Goal: Information Seeking & Learning: Learn about a topic

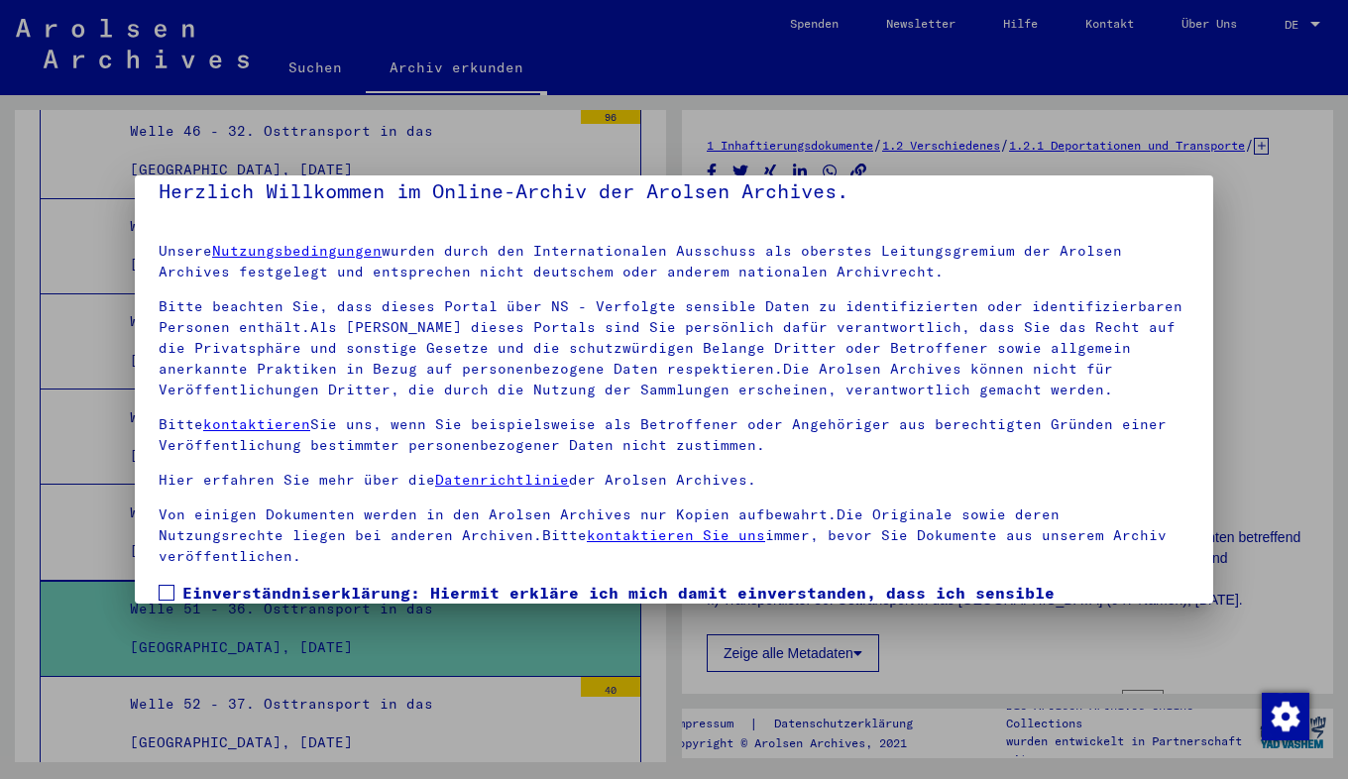
scroll to position [146, 0]
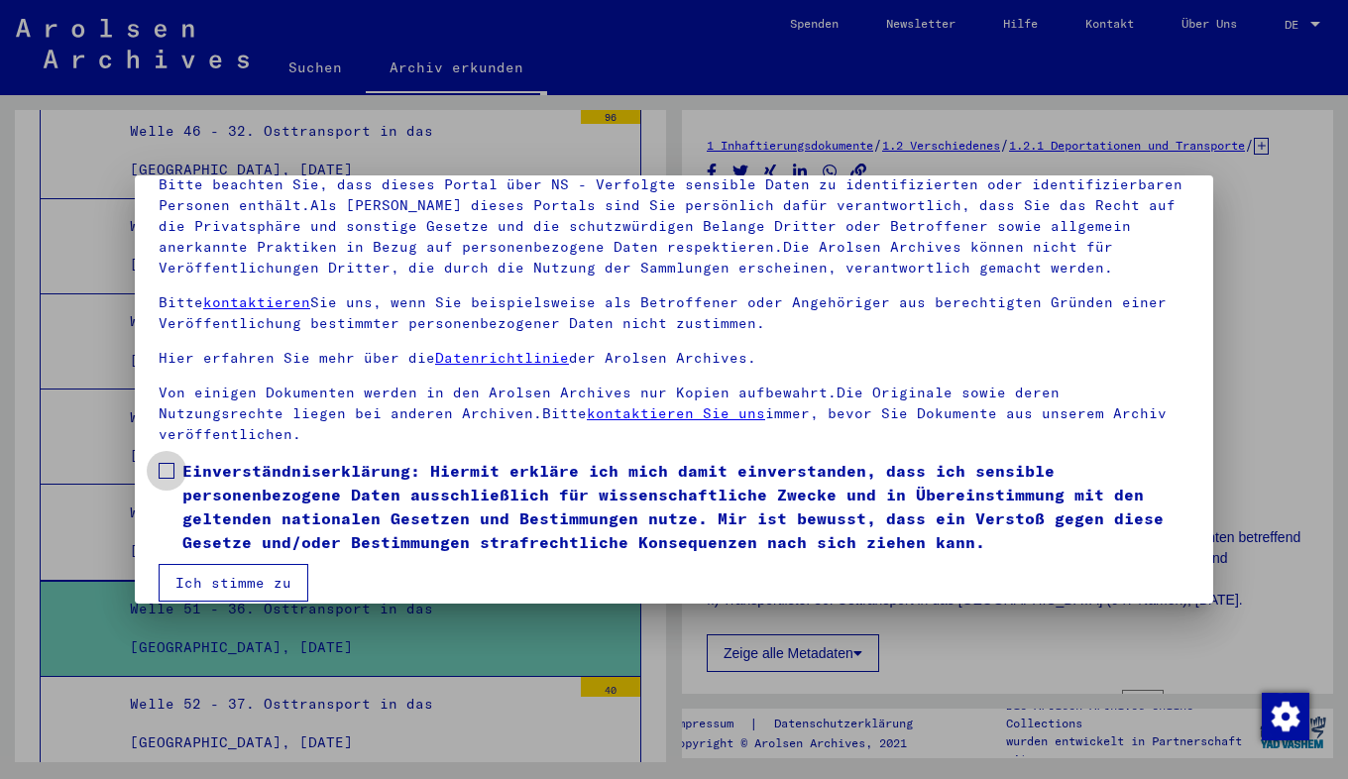
click at [183, 459] on span "Einverständniserklärung: Hiermit erkläre ich mich damit einverstanden, dass ich…" at bounding box center [685, 506] width 1007 height 95
click at [229, 564] on button "Ich stimme zu" at bounding box center [234, 583] width 150 height 38
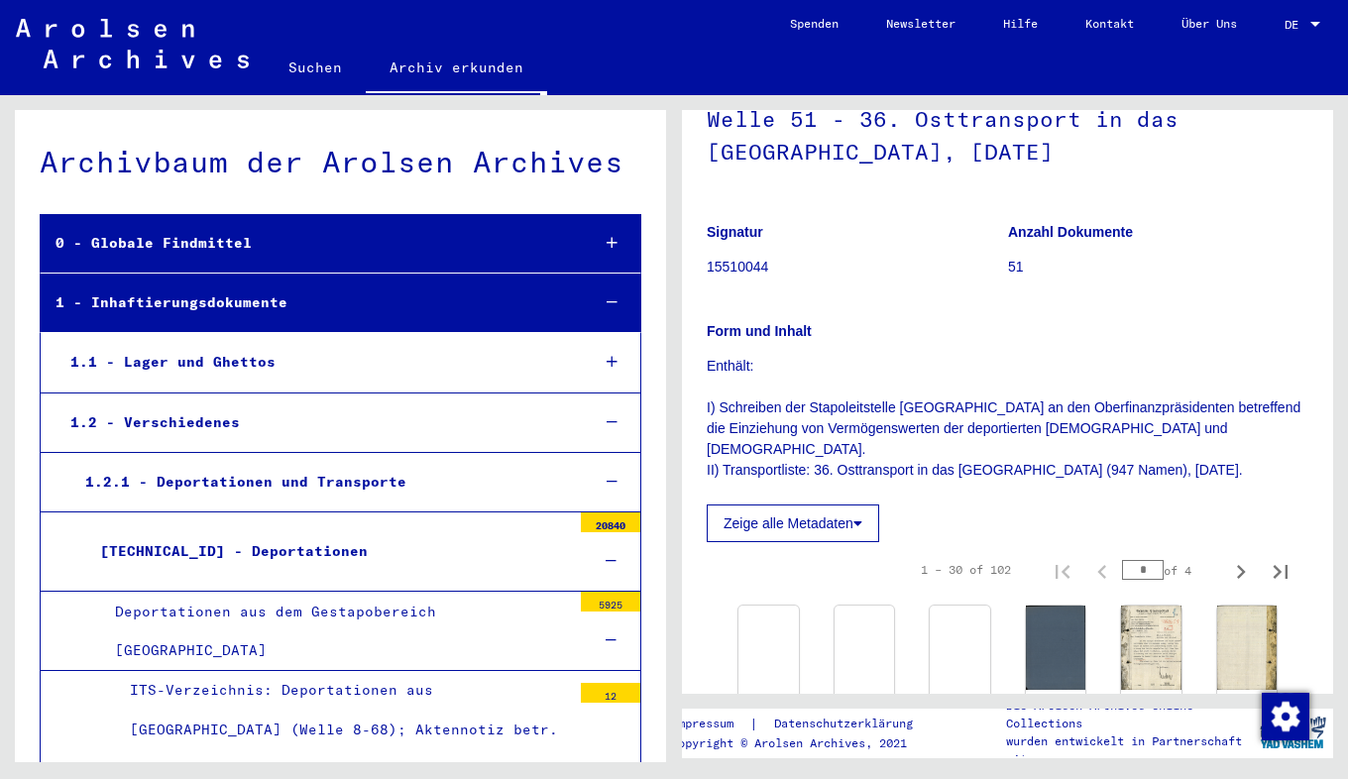
scroll to position [131, 0]
click at [770, 602] on img at bounding box center [767, 602] width 63 height 0
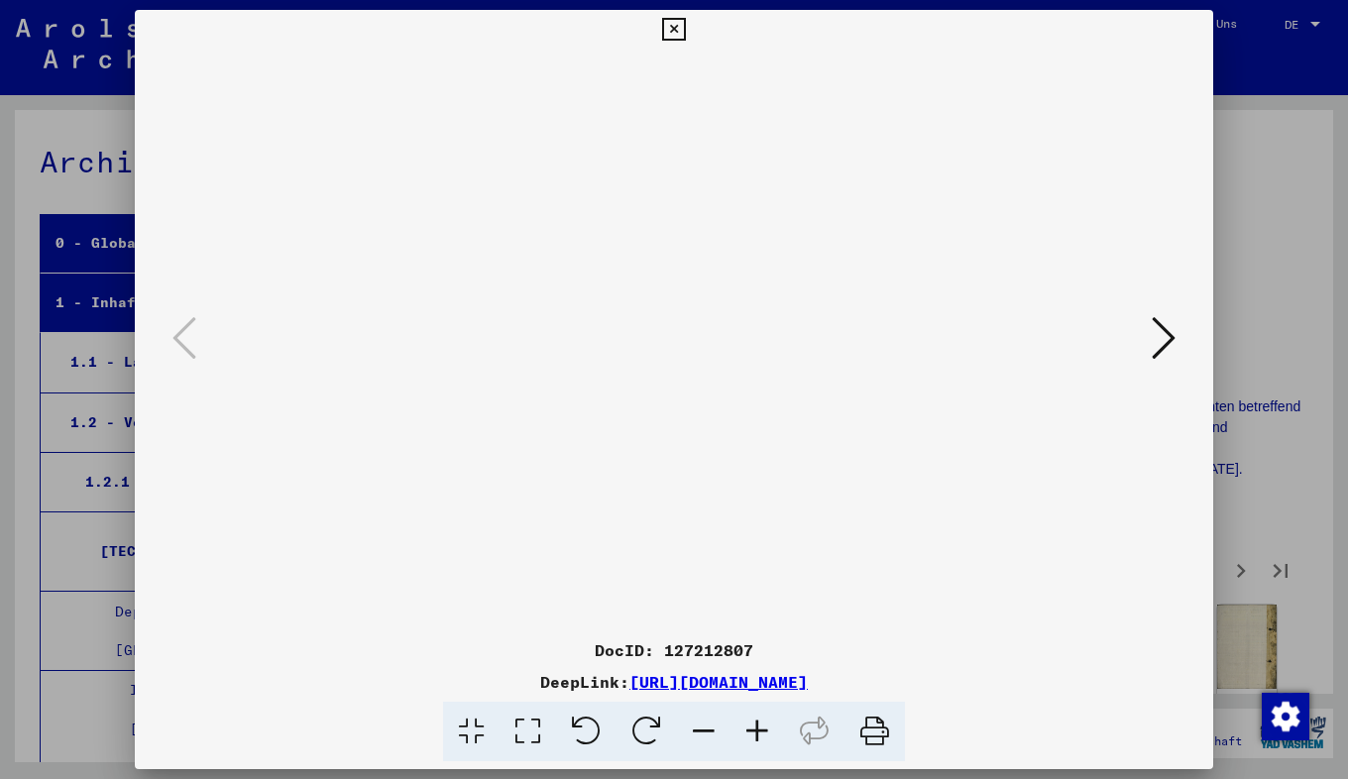
click at [1162, 341] on icon at bounding box center [1164, 338] width 24 height 48
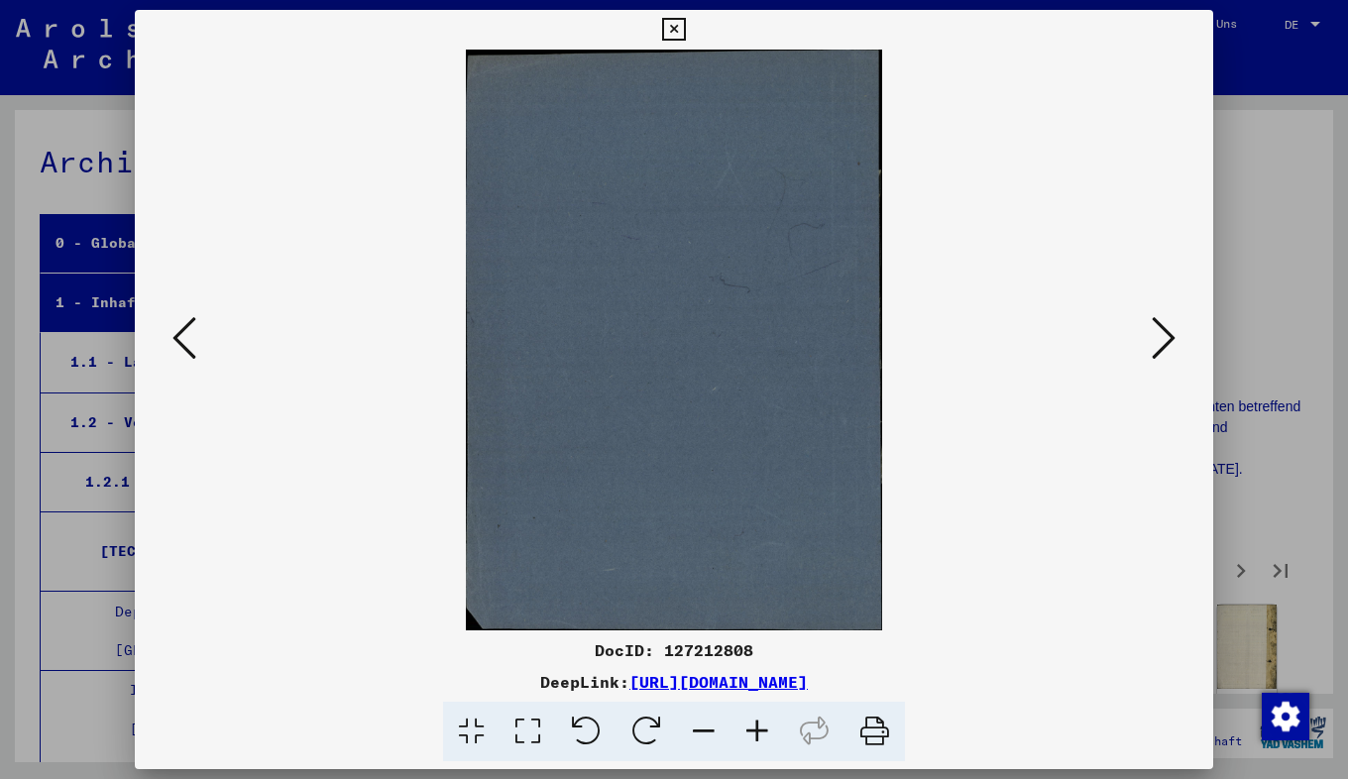
click at [1162, 341] on icon at bounding box center [1164, 338] width 24 height 48
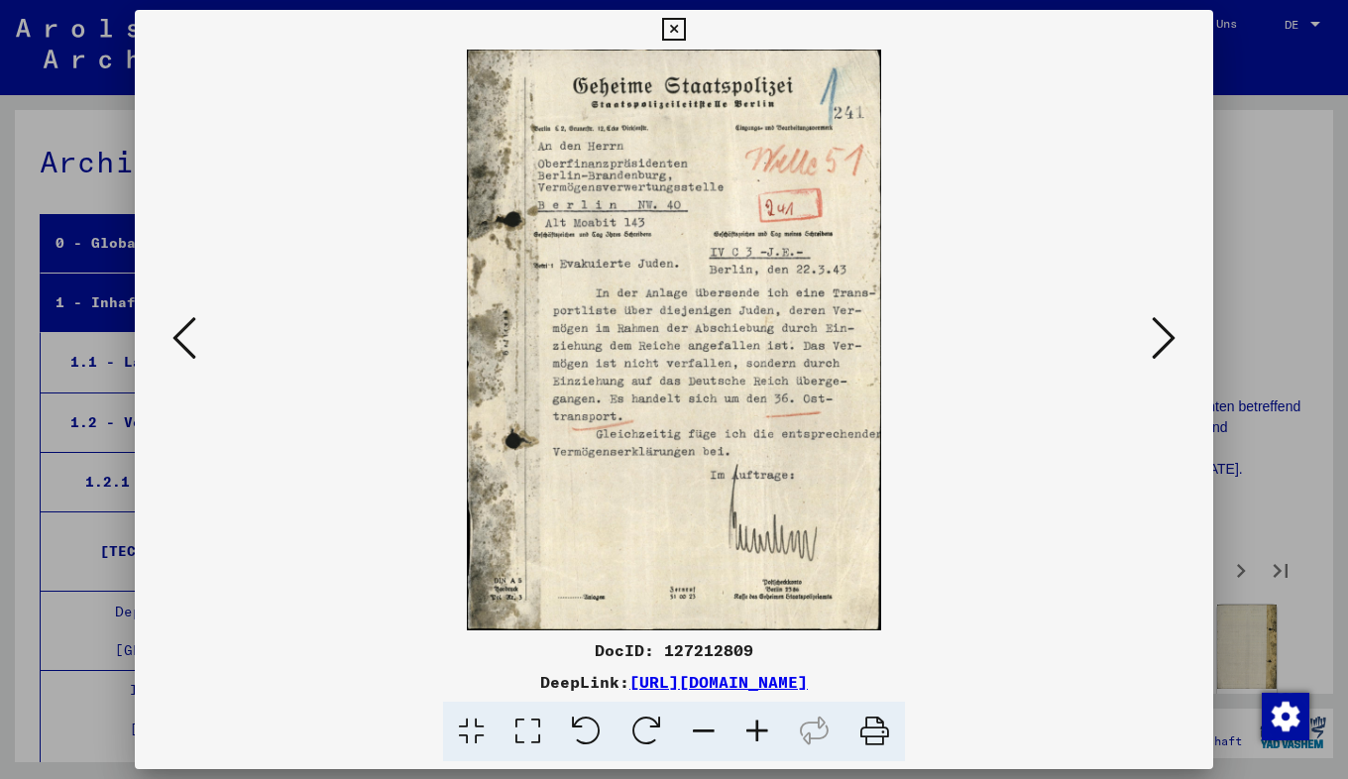
click at [1163, 330] on icon at bounding box center [1164, 338] width 24 height 48
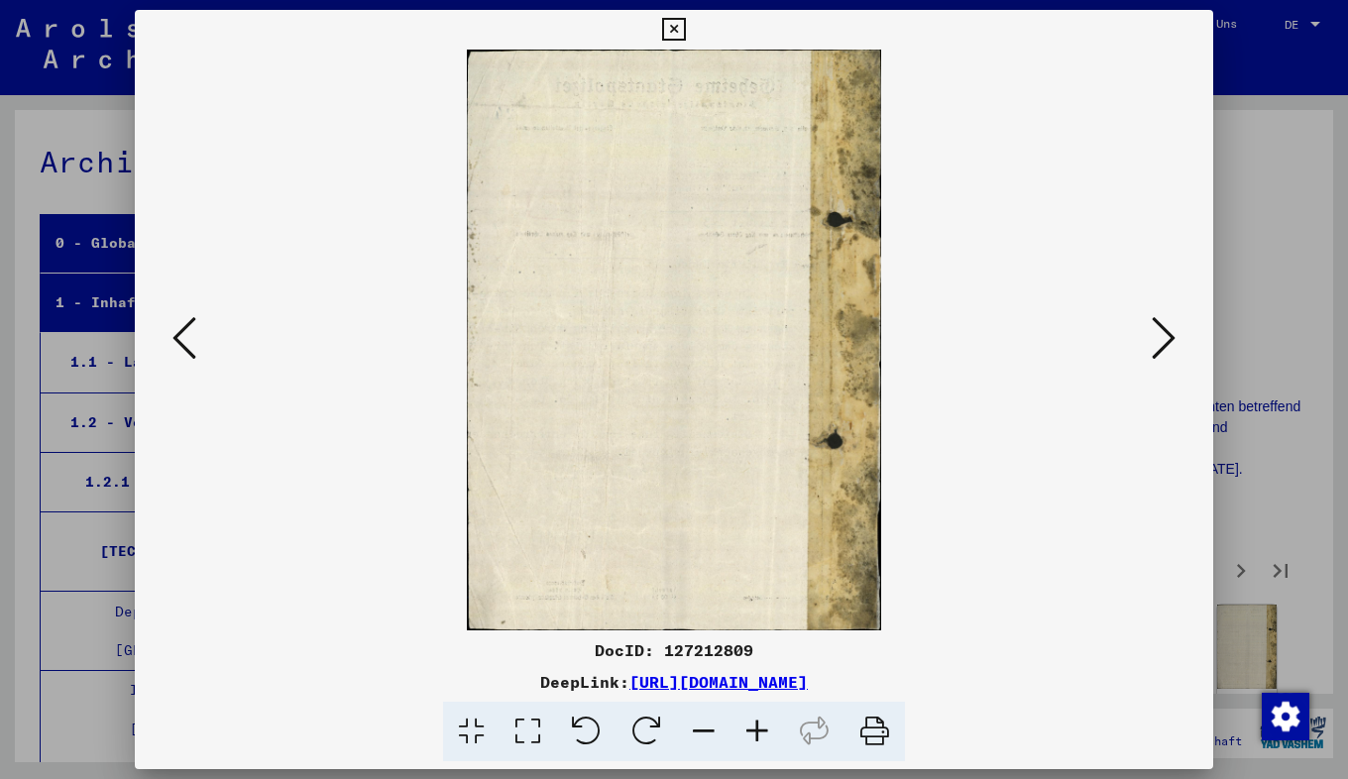
click at [1163, 330] on icon at bounding box center [1164, 338] width 24 height 48
click at [747, 719] on icon at bounding box center [757, 732] width 54 height 60
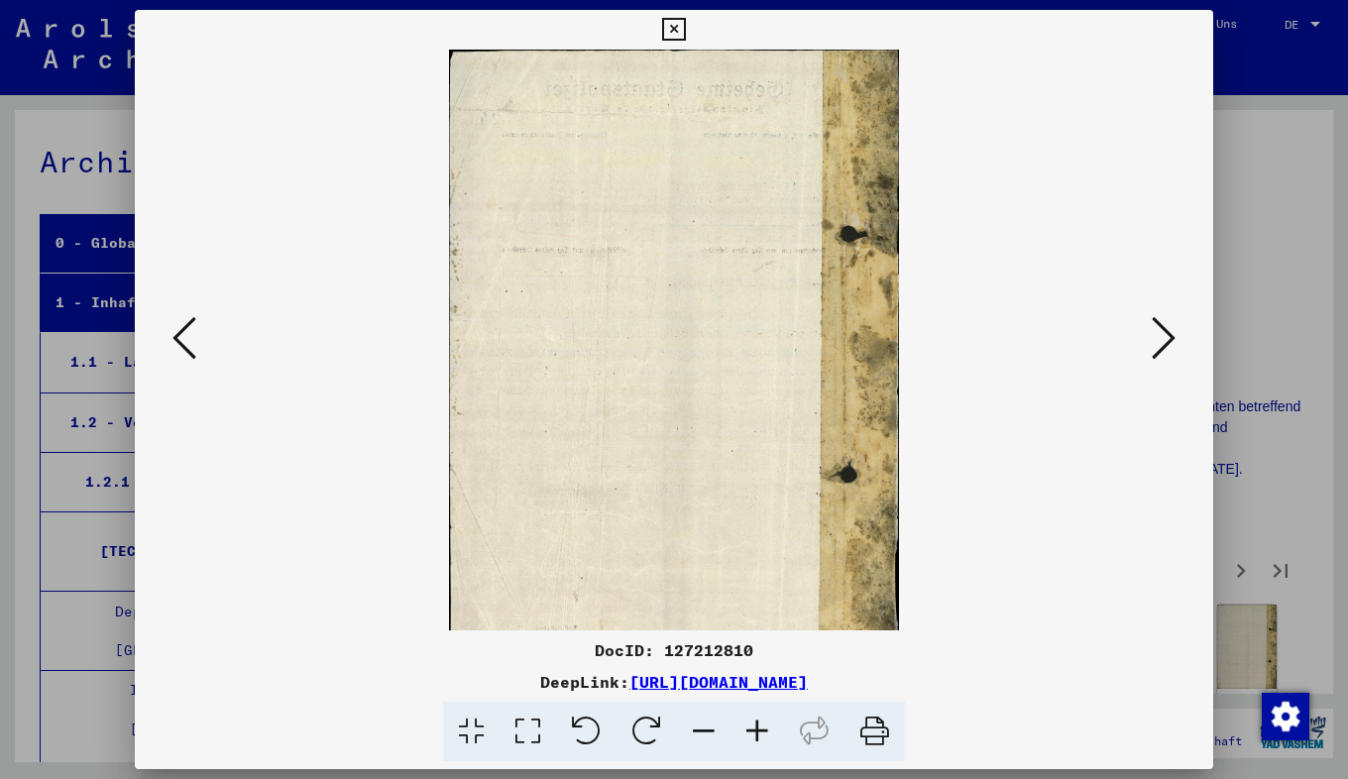
click at [747, 719] on icon at bounding box center [757, 732] width 54 height 60
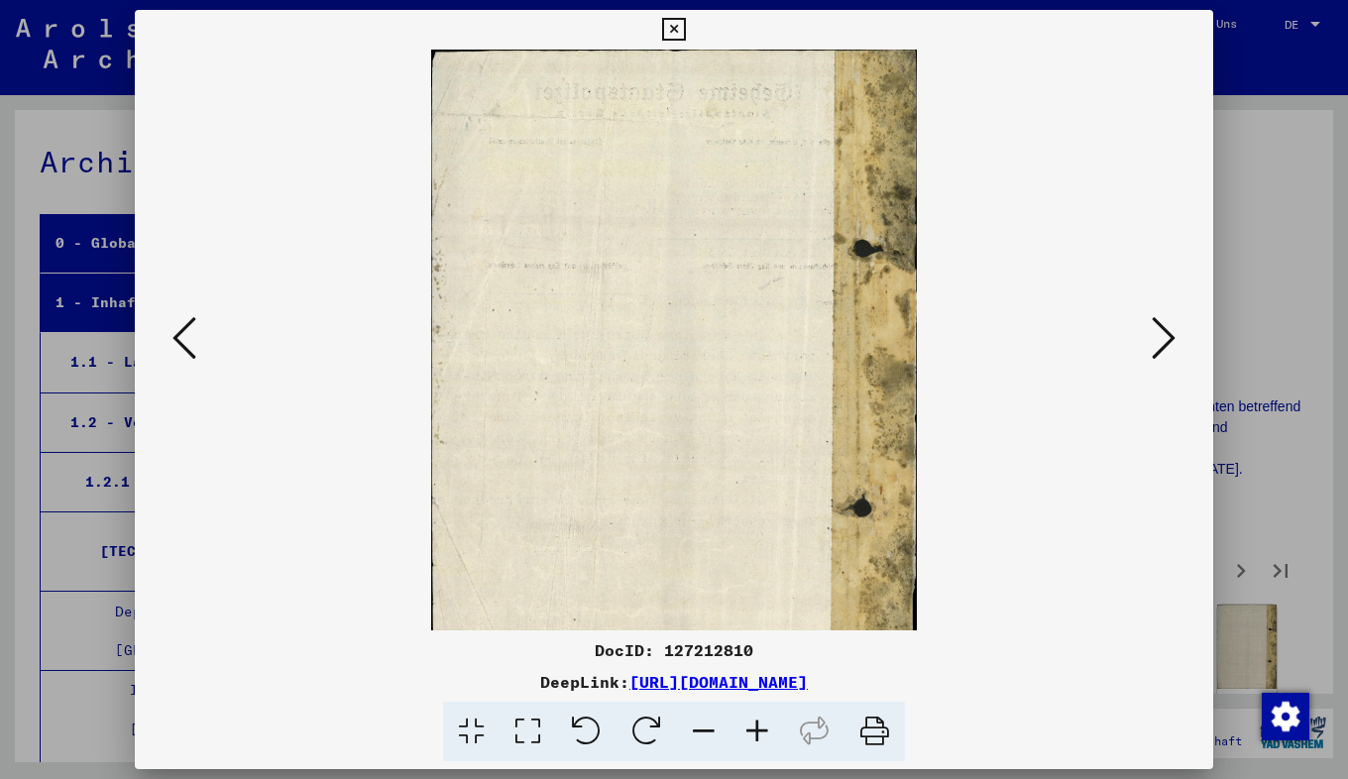
click at [747, 719] on icon at bounding box center [757, 732] width 54 height 60
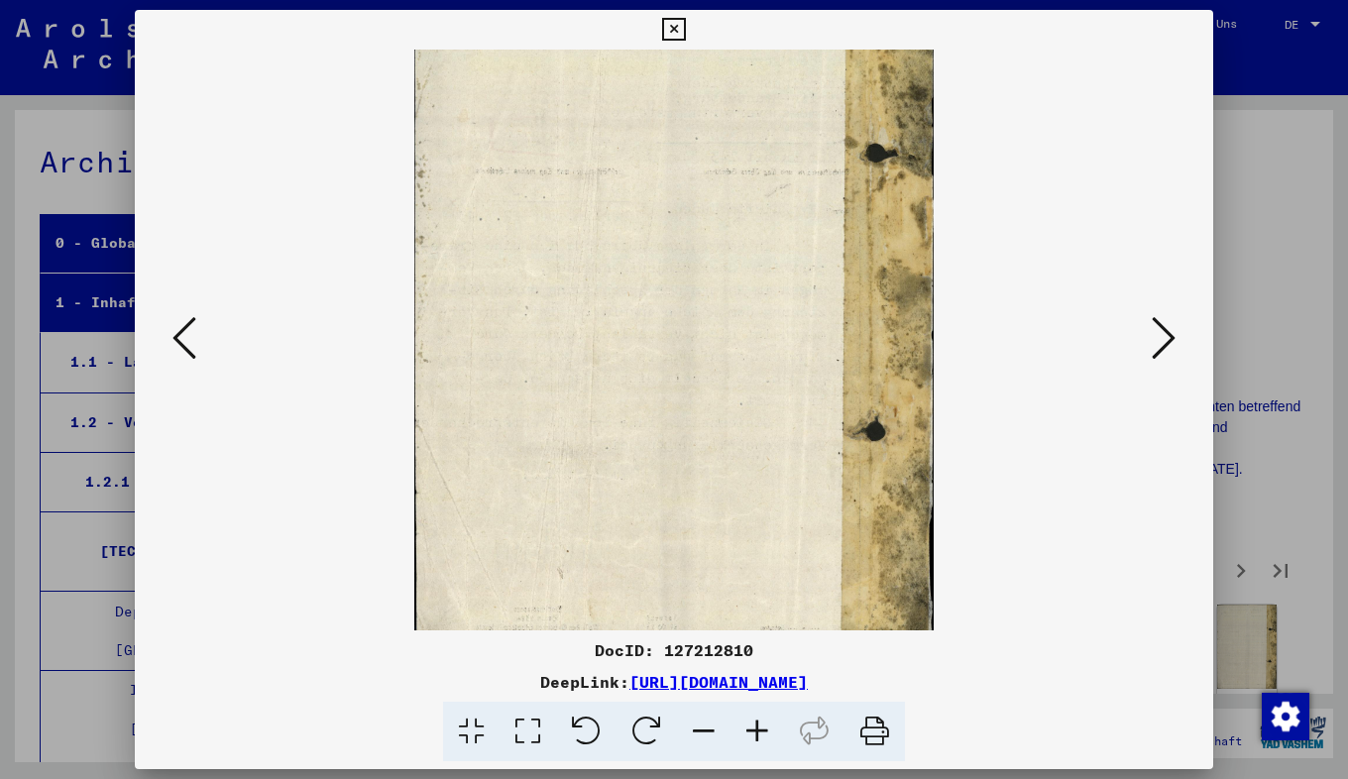
scroll to position [114, 21]
drag, startPoint x: 351, startPoint y: 492, endPoint x: 376, endPoint y: 412, distance: 83.1
click at [414, 412] on img at bounding box center [674, 300] width 520 height 729
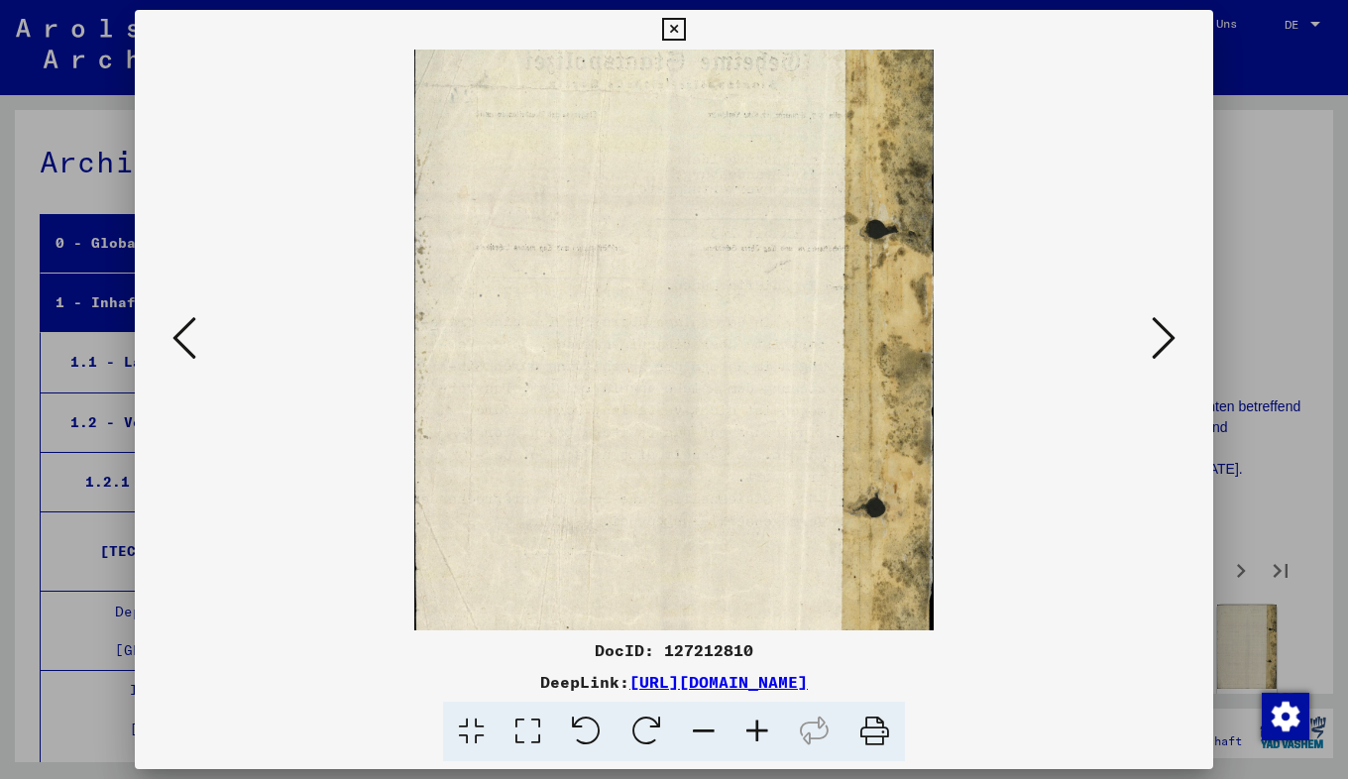
scroll to position [38, 84]
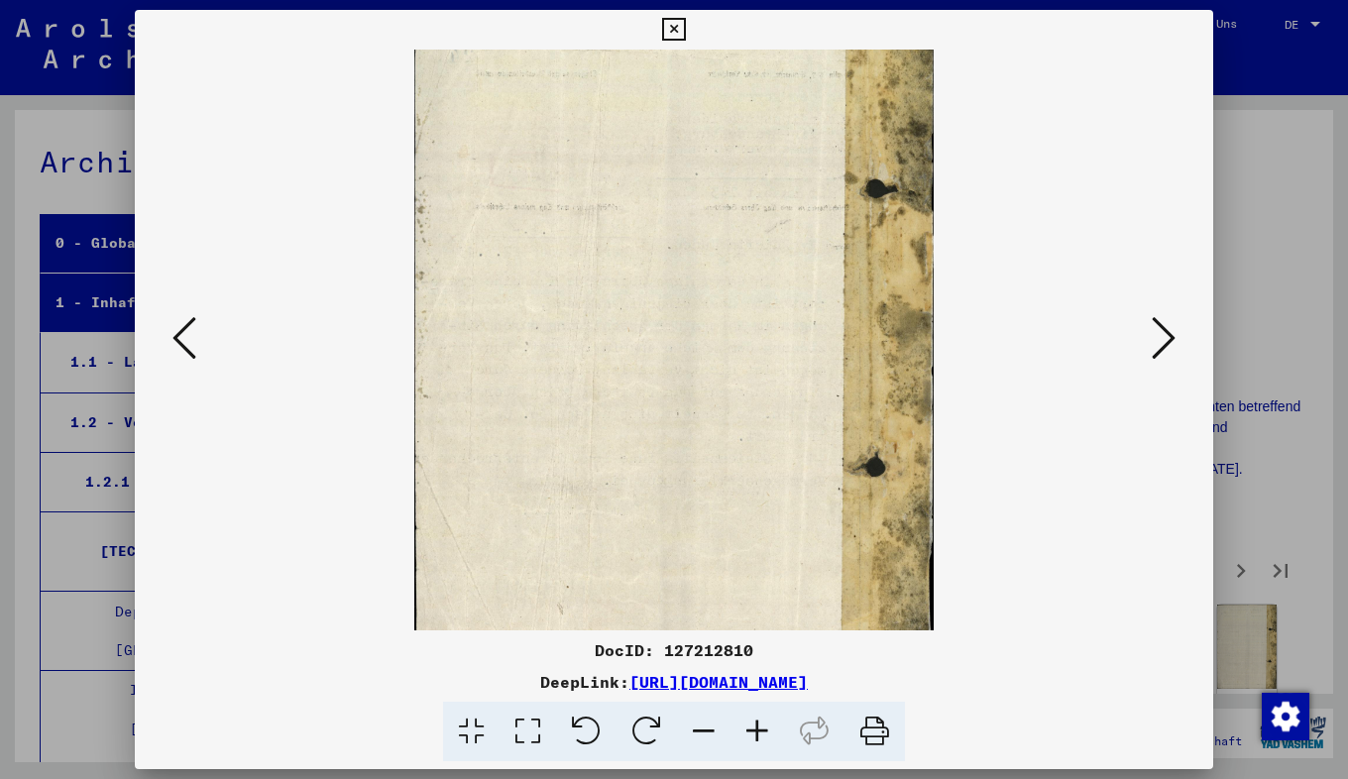
drag, startPoint x: 531, startPoint y: 387, endPoint x: 622, endPoint y: 415, distance: 95.6
click at [622, 415] on img at bounding box center [674, 339] width 520 height 729
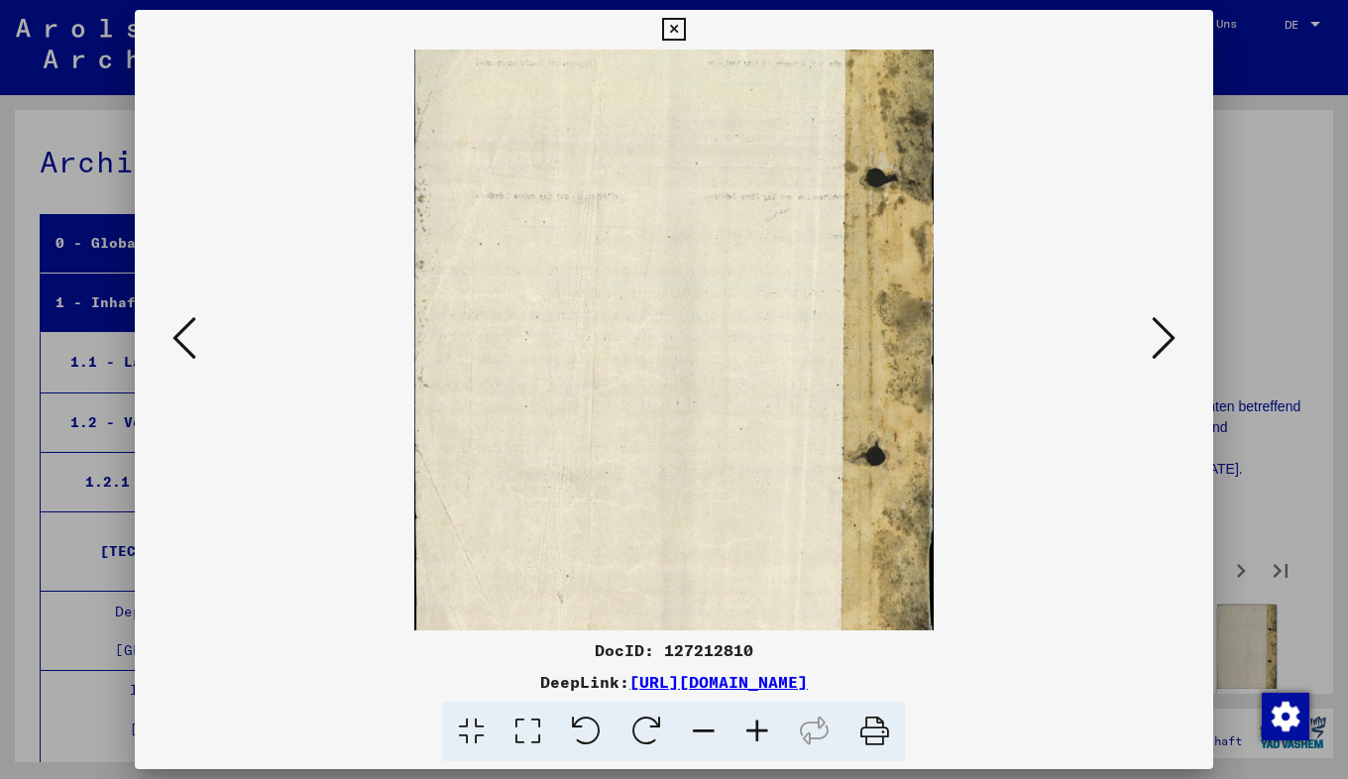
click at [1154, 326] on icon at bounding box center [1164, 338] width 24 height 48
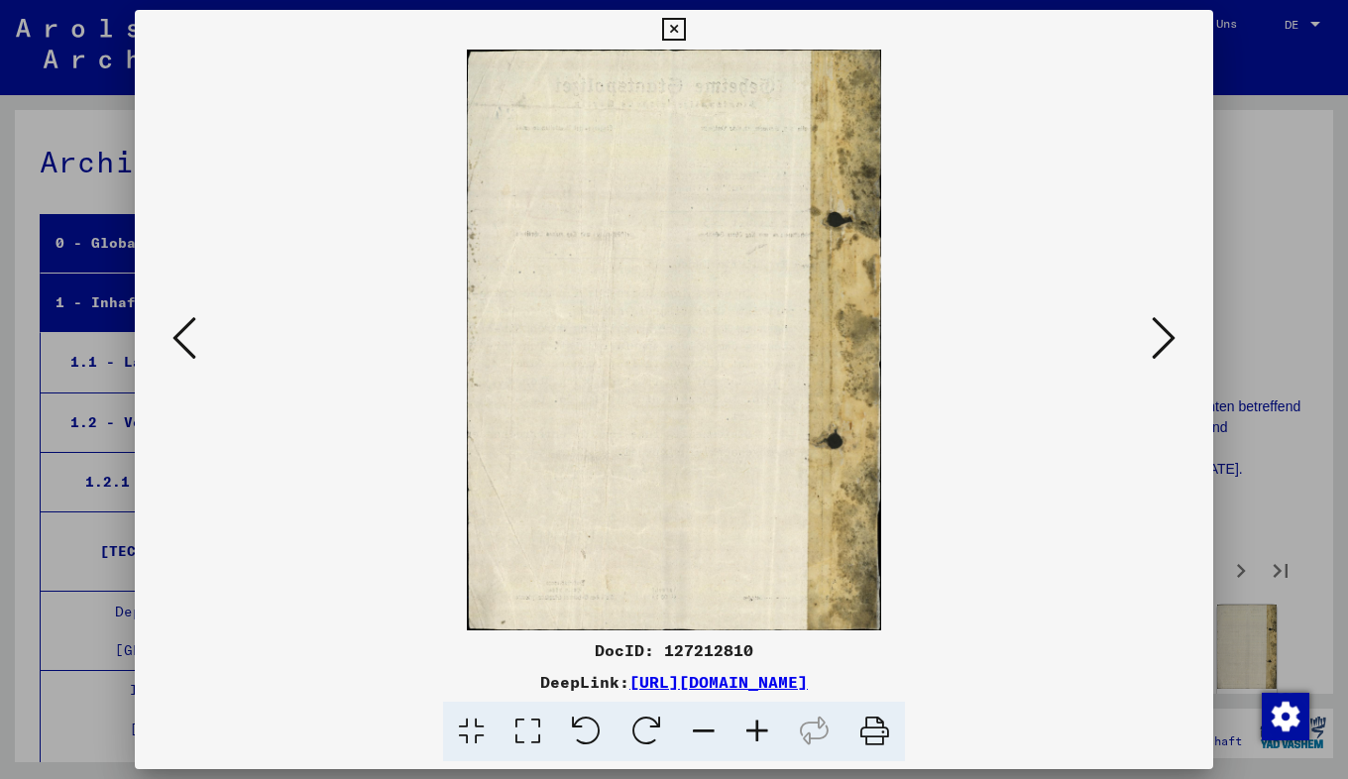
click at [1174, 345] on icon at bounding box center [1164, 338] width 24 height 48
click at [757, 746] on icon at bounding box center [757, 732] width 54 height 60
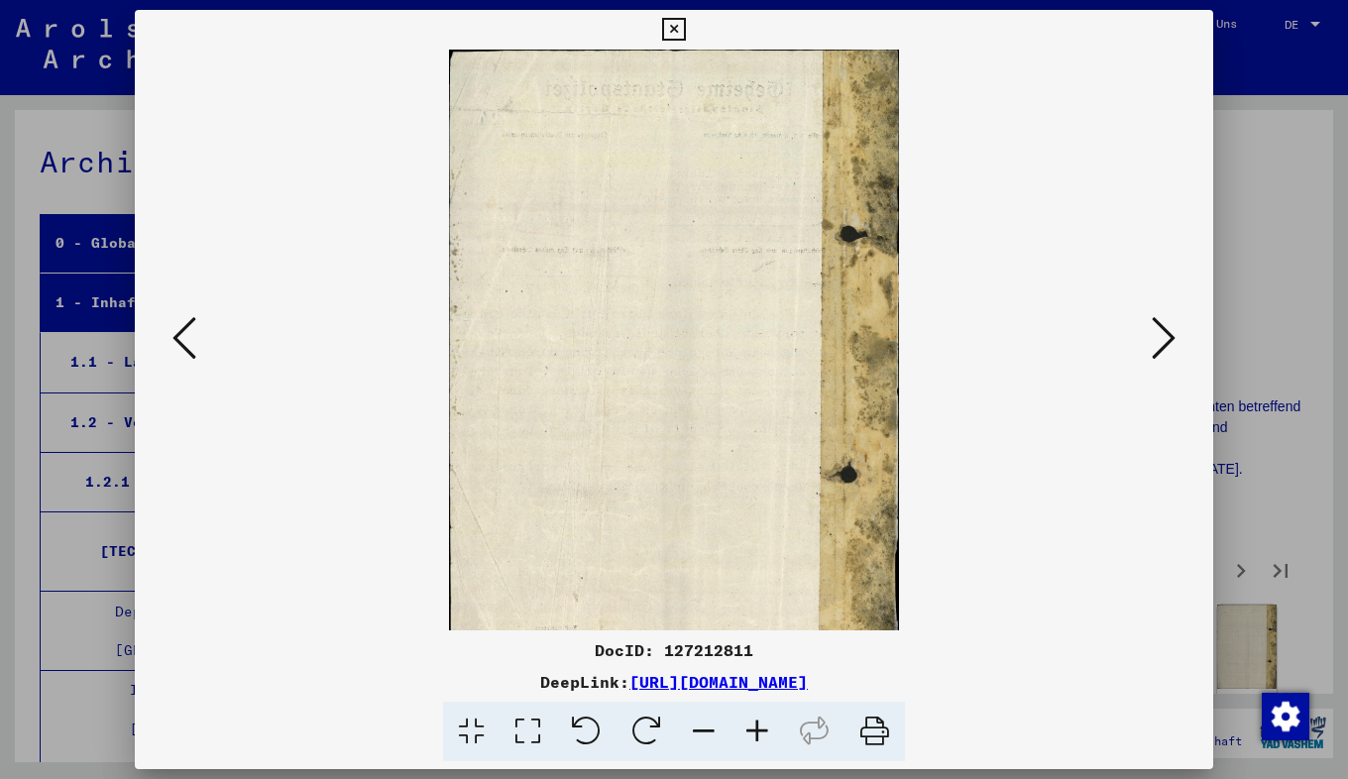
click at [522, 724] on icon at bounding box center [528, 732] width 56 height 60
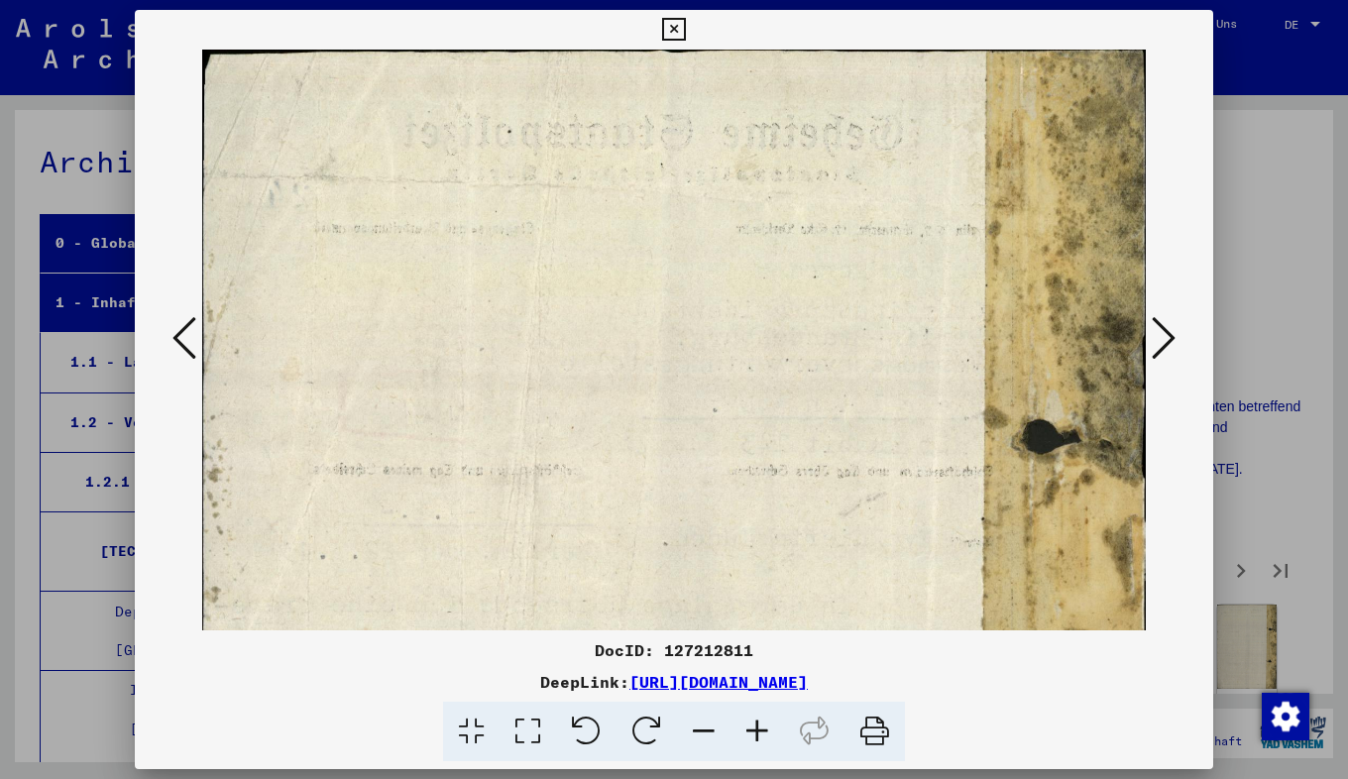
click at [522, 724] on icon at bounding box center [528, 732] width 56 height 60
click at [465, 738] on icon at bounding box center [471, 732] width 56 height 60
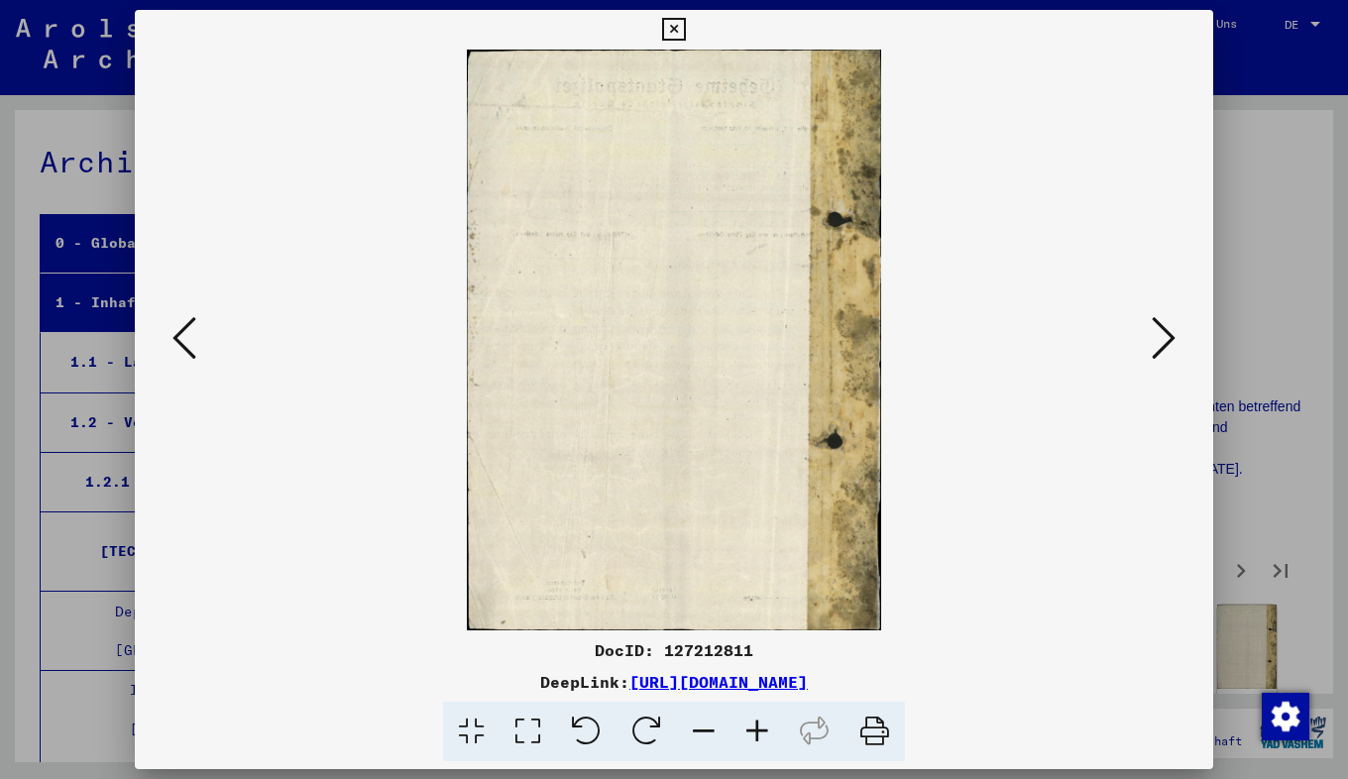
click at [526, 719] on icon at bounding box center [528, 732] width 56 height 60
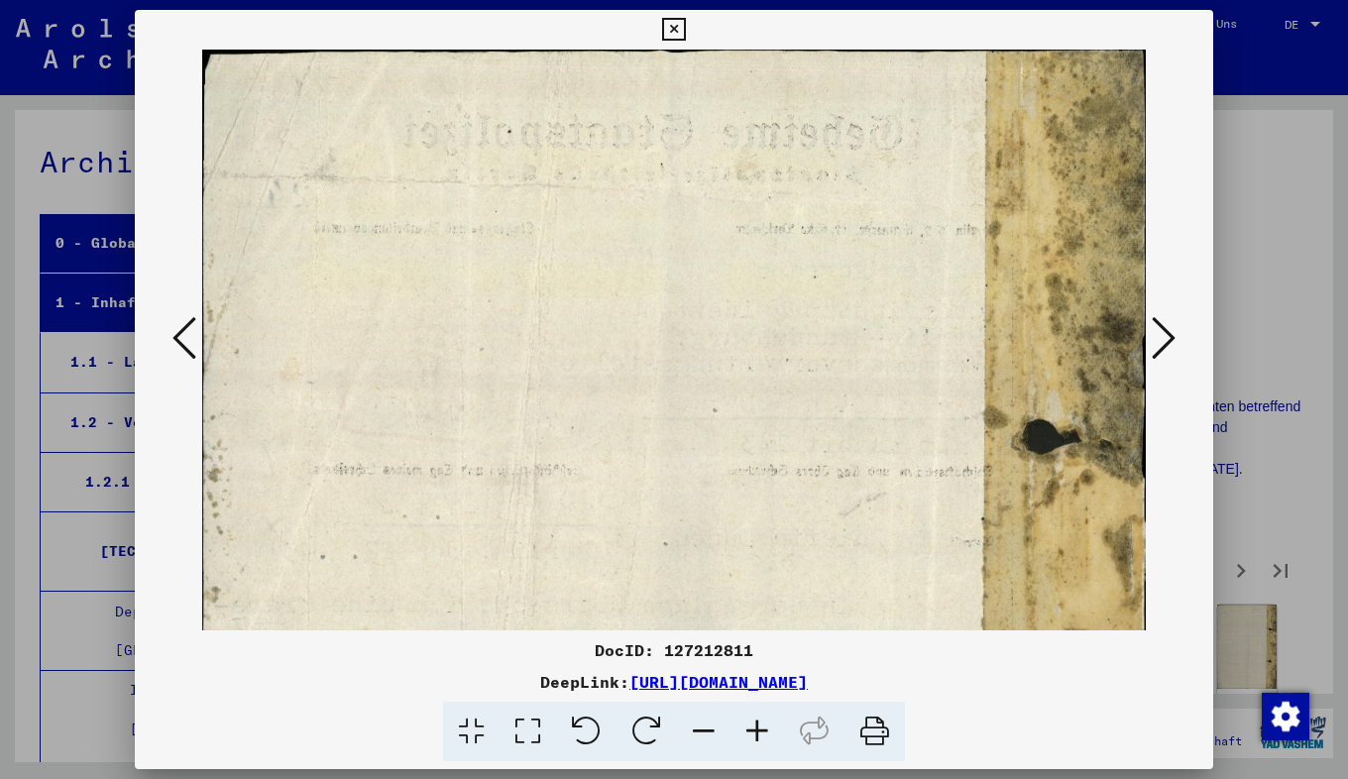
click at [755, 734] on icon at bounding box center [757, 732] width 54 height 60
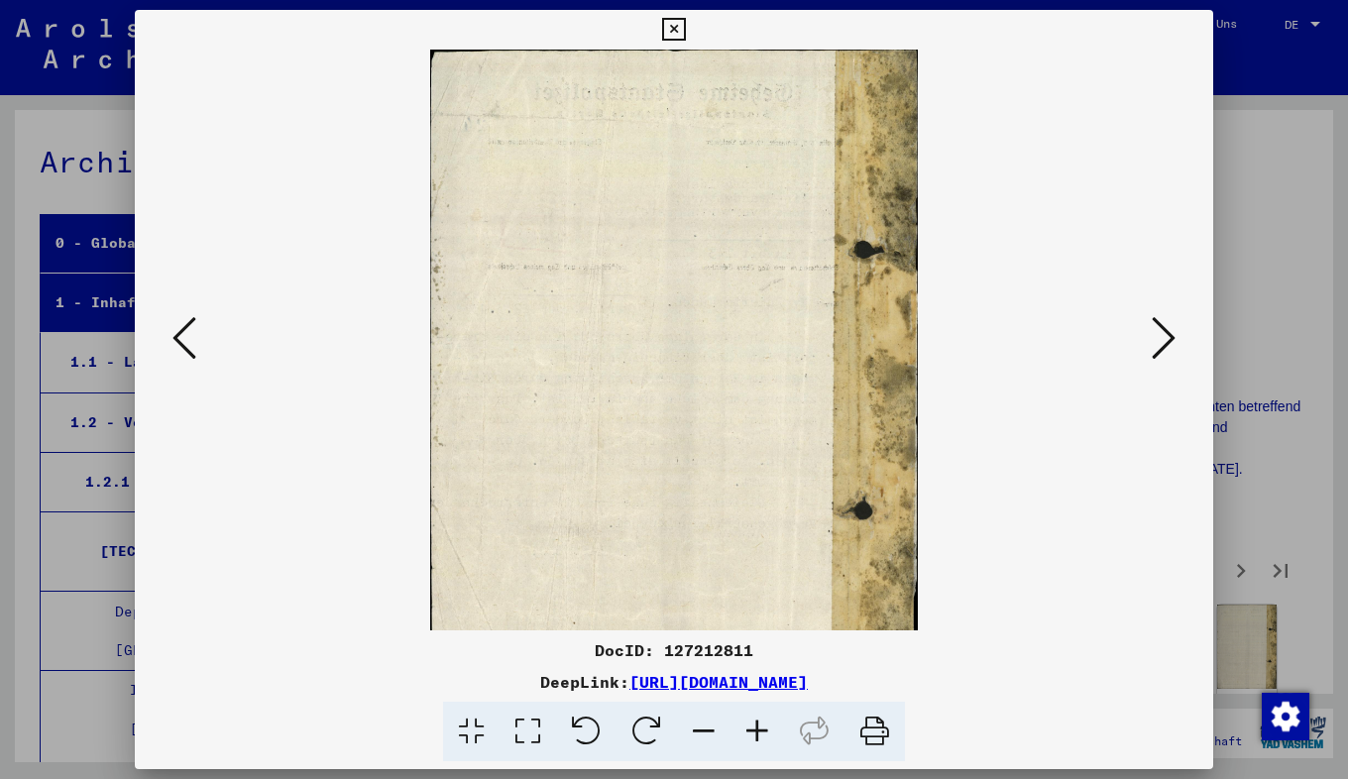
click at [755, 734] on icon at bounding box center [757, 732] width 54 height 60
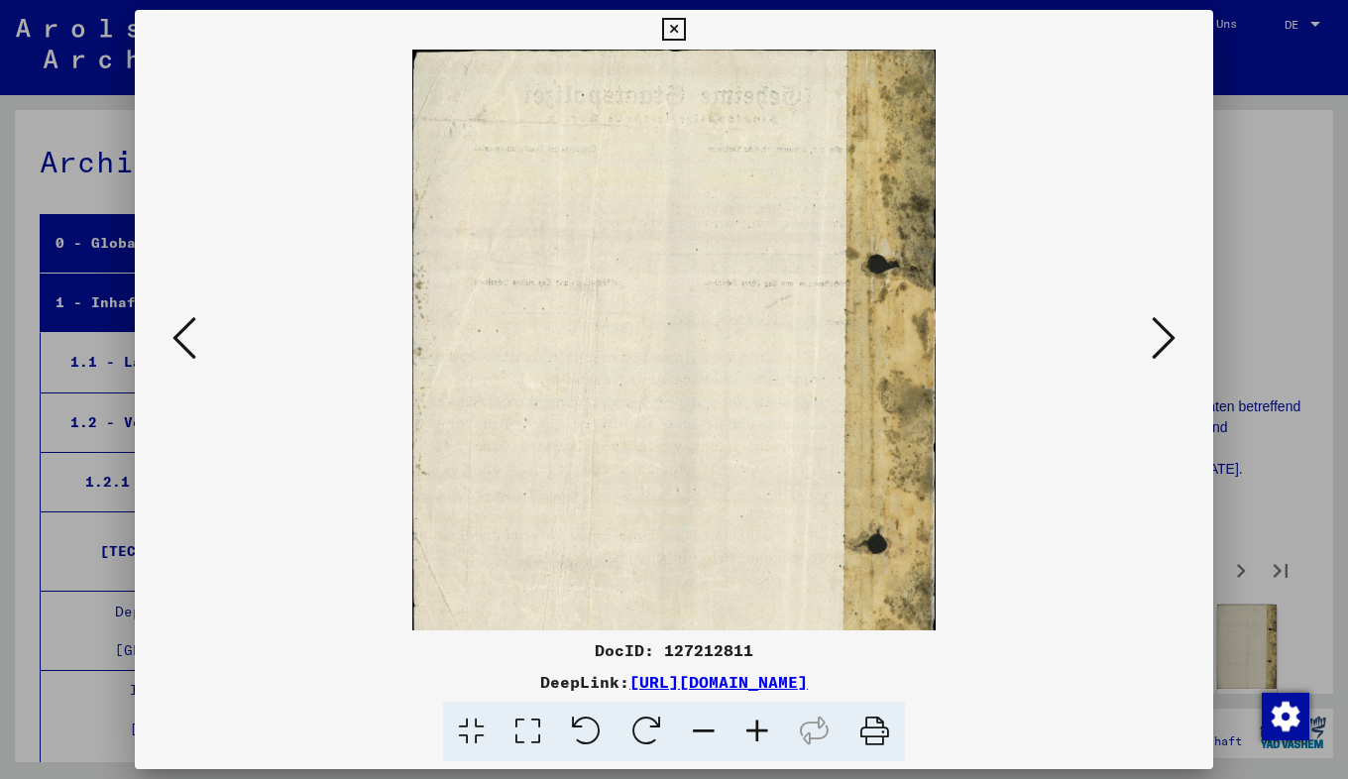
click at [755, 734] on icon at bounding box center [757, 732] width 54 height 60
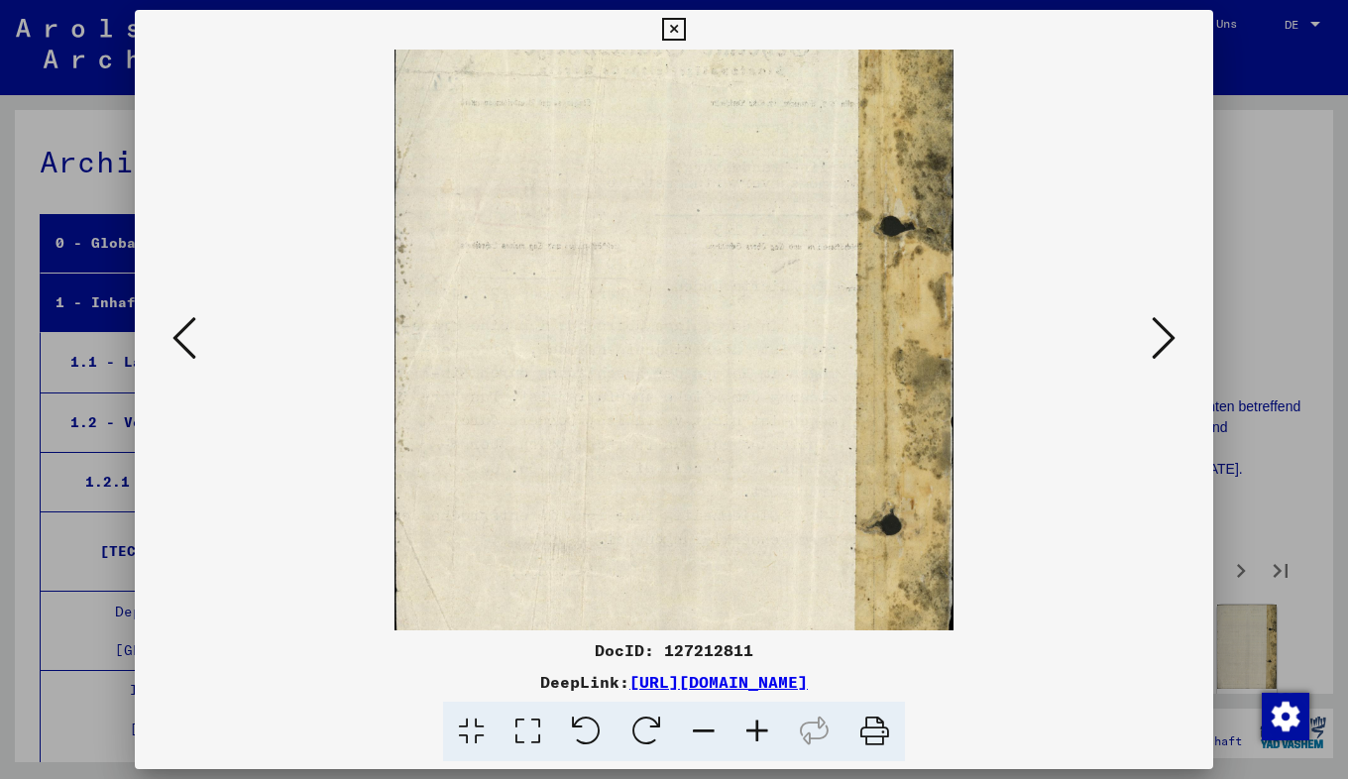
scroll to position [65, 6]
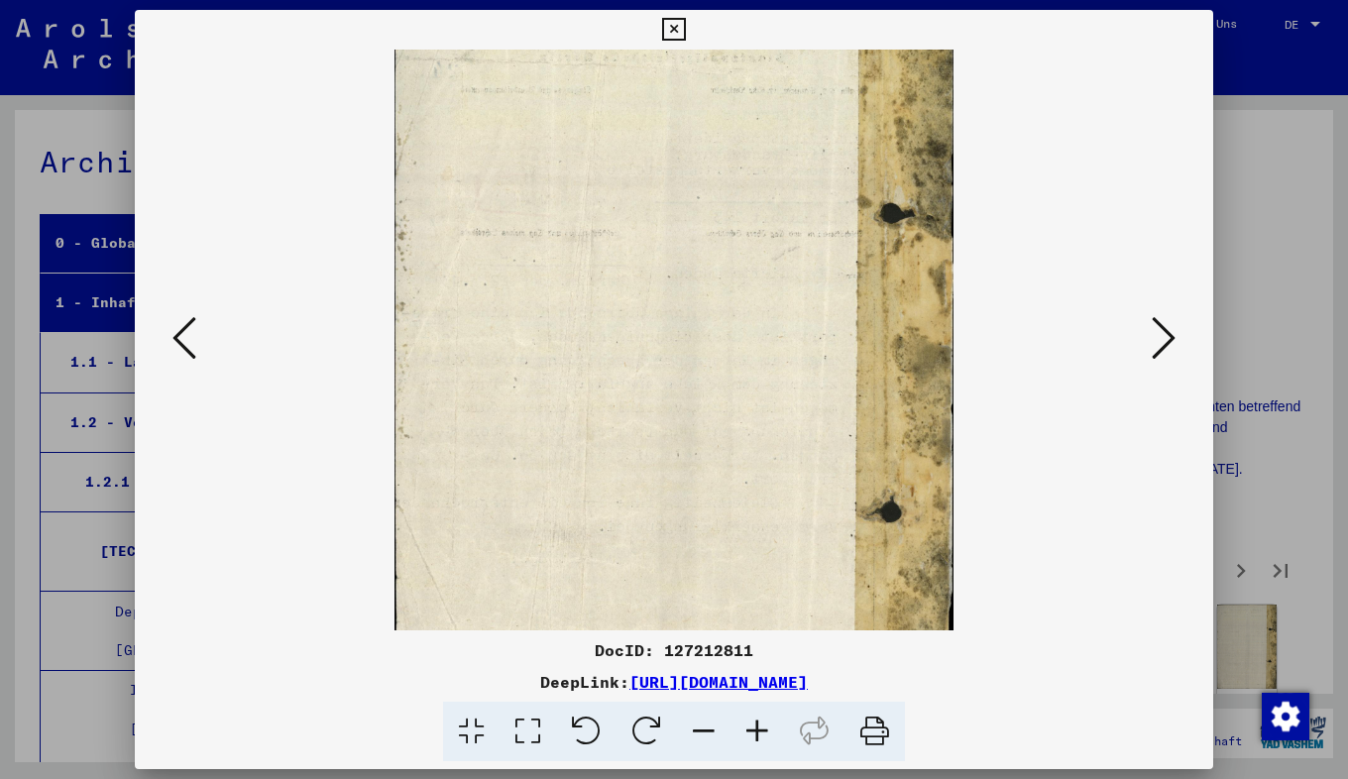
drag, startPoint x: 481, startPoint y: 486, endPoint x: 476, endPoint y: 433, distance: 52.8
click at [476, 433] on img at bounding box center [673, 375] width 558 height 783
click at [1174, 336] on icon at bounding box center [1164, 338] width 24 height 48
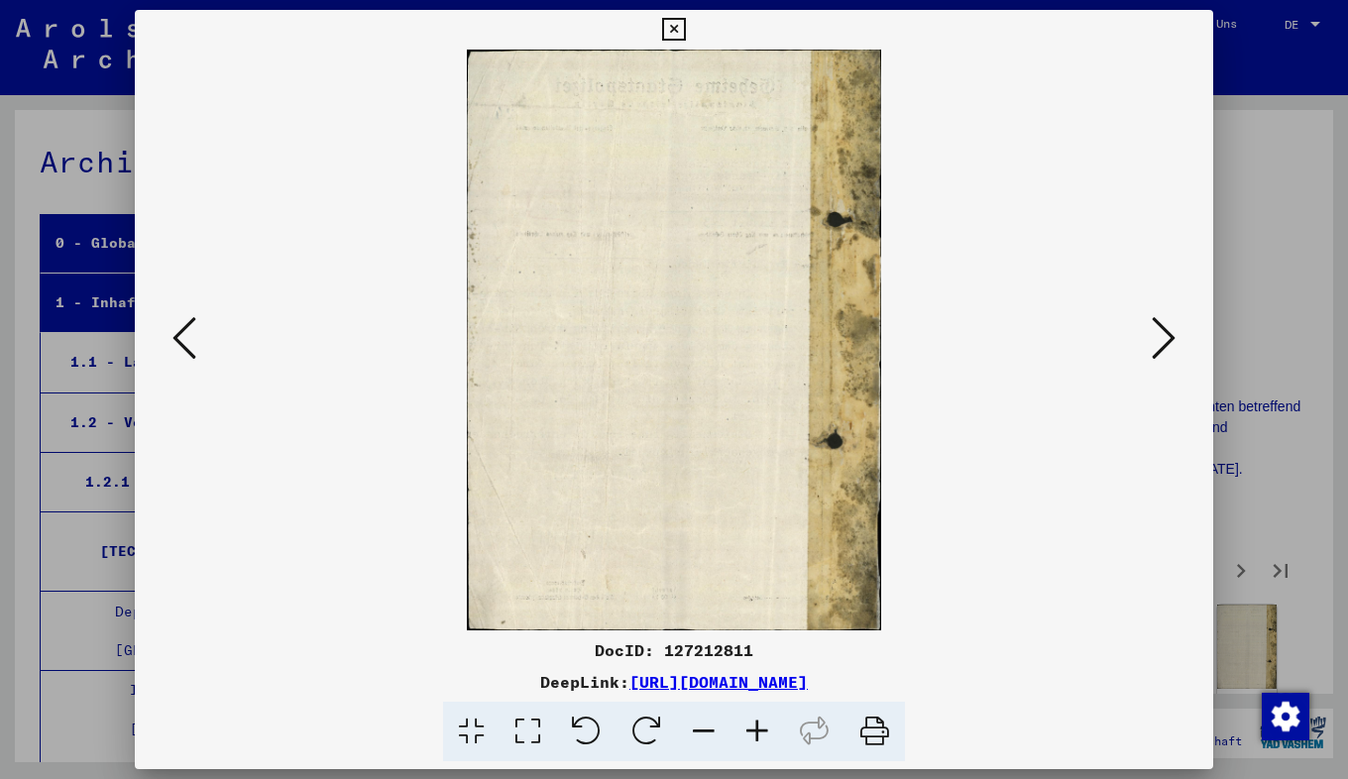
click at [1162, 343] on icon at bounding box center [1164, 338] width 24 height 48
click at [774, 735] on icon at bounding box center [757, 732] width 54 height 60
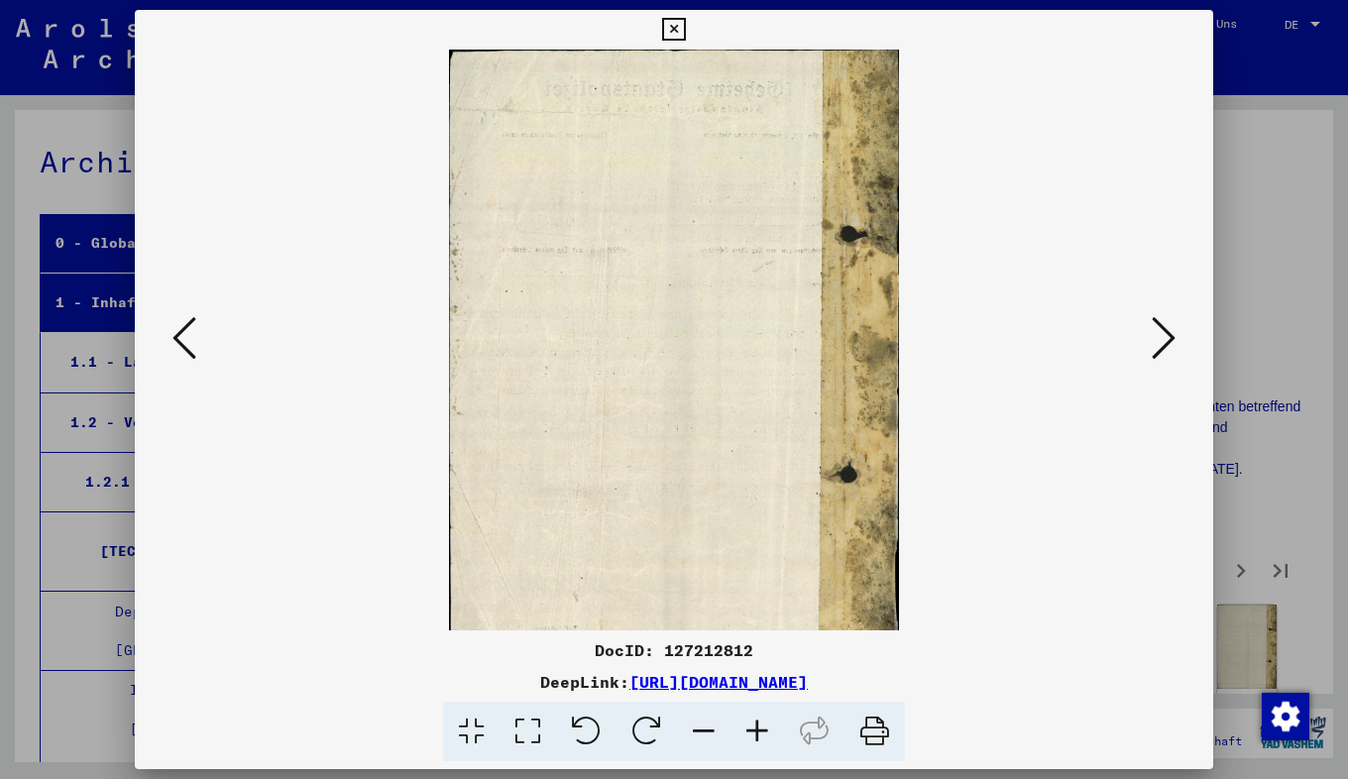
click at [774, 735] on icon at bounding box center [757, 732] width 54 height 60
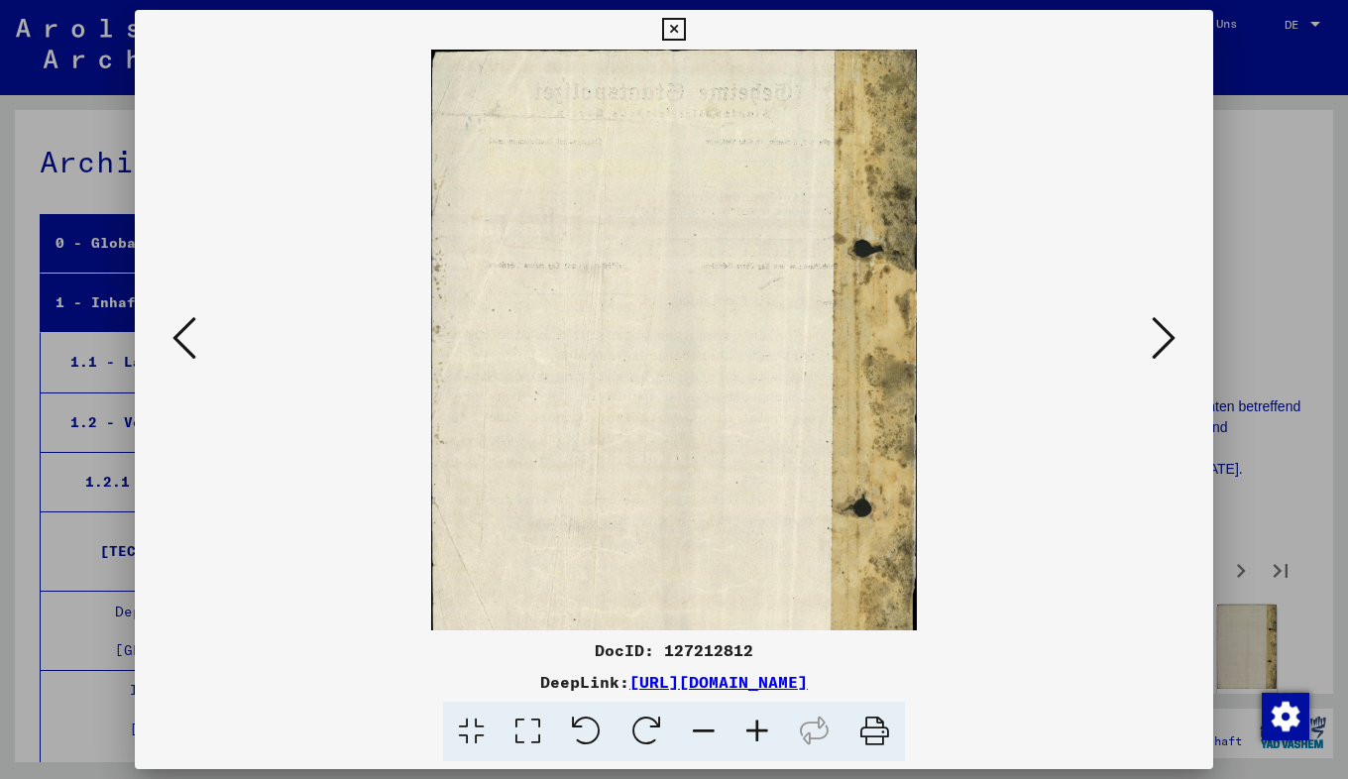
click at [774, 735] on icon at bounding box center [757, 732] width 54 height 60
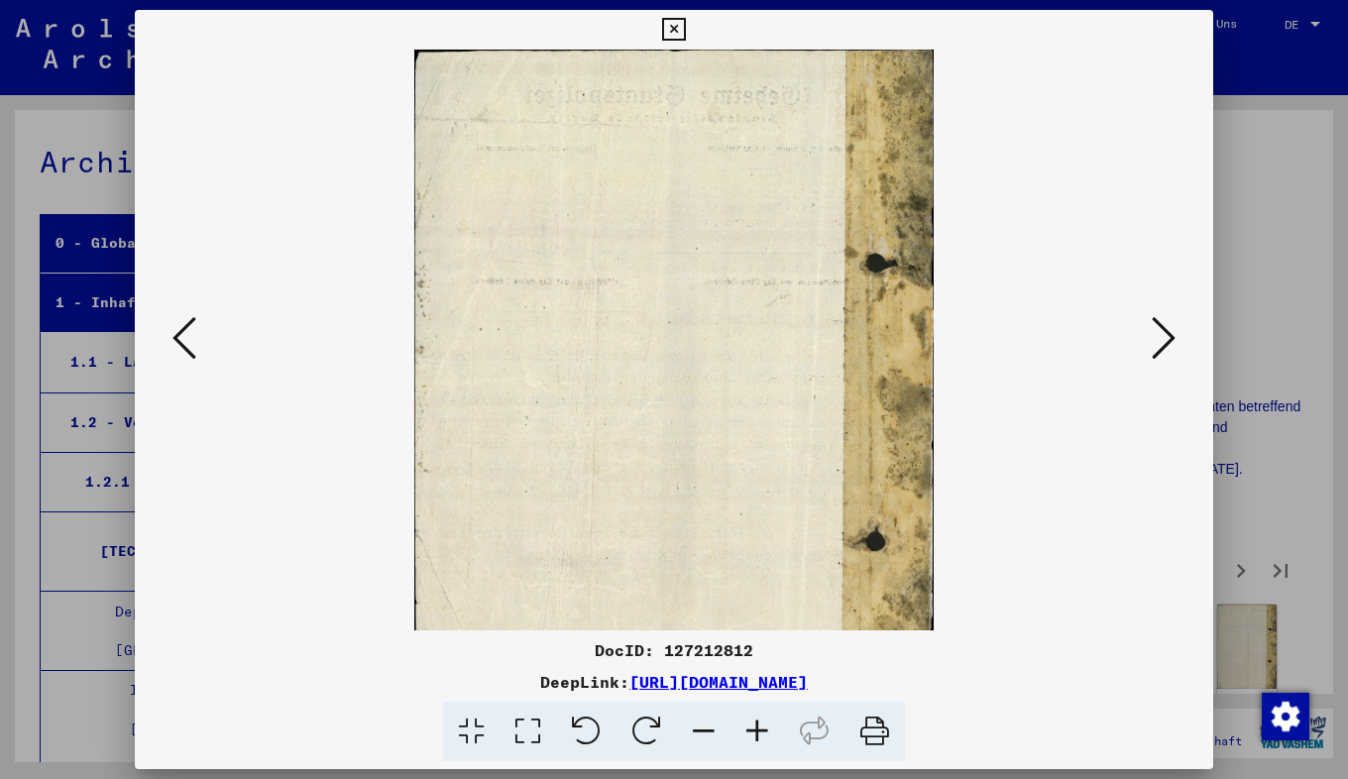
click at [774, 735] on icon at bounding box center [757, 732] width 54 height 60
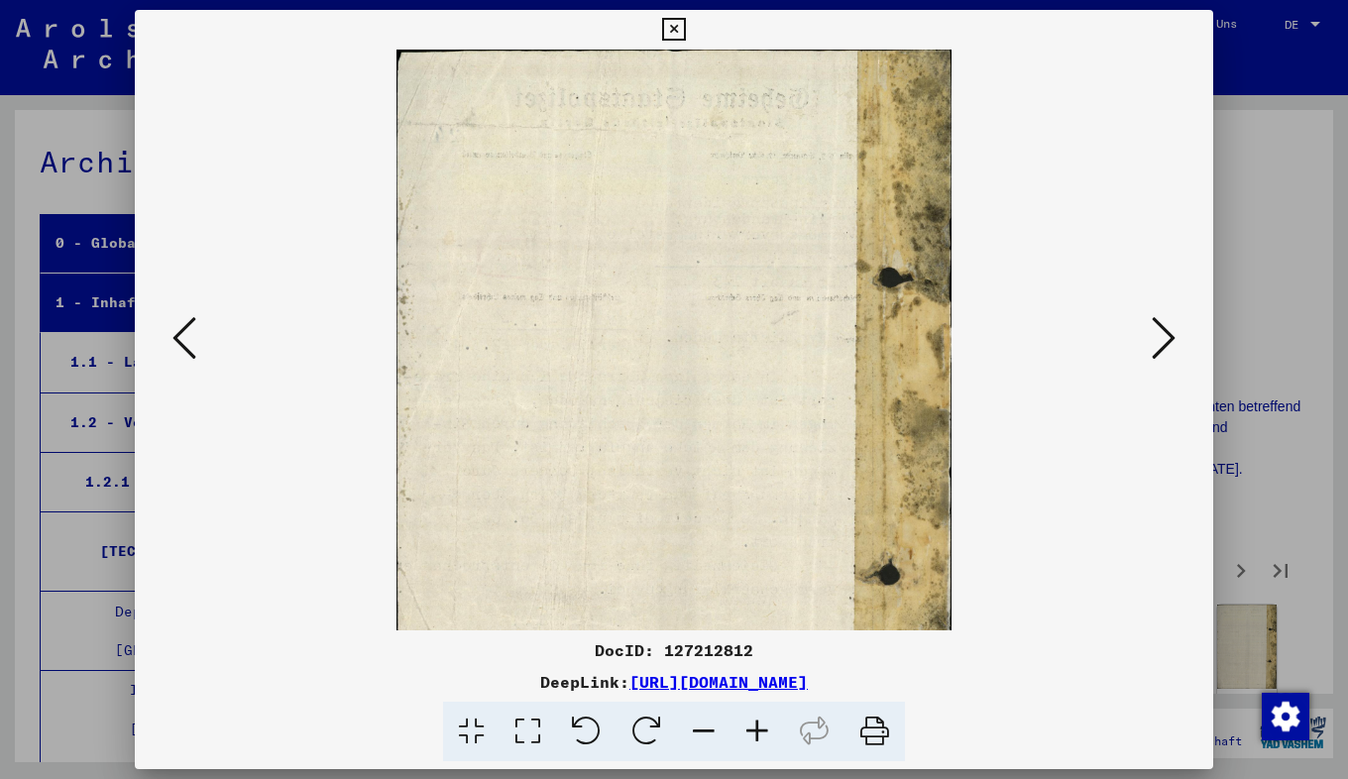
click at [774, 735] on icon at bounding box center [757, 732] width 54 height 60
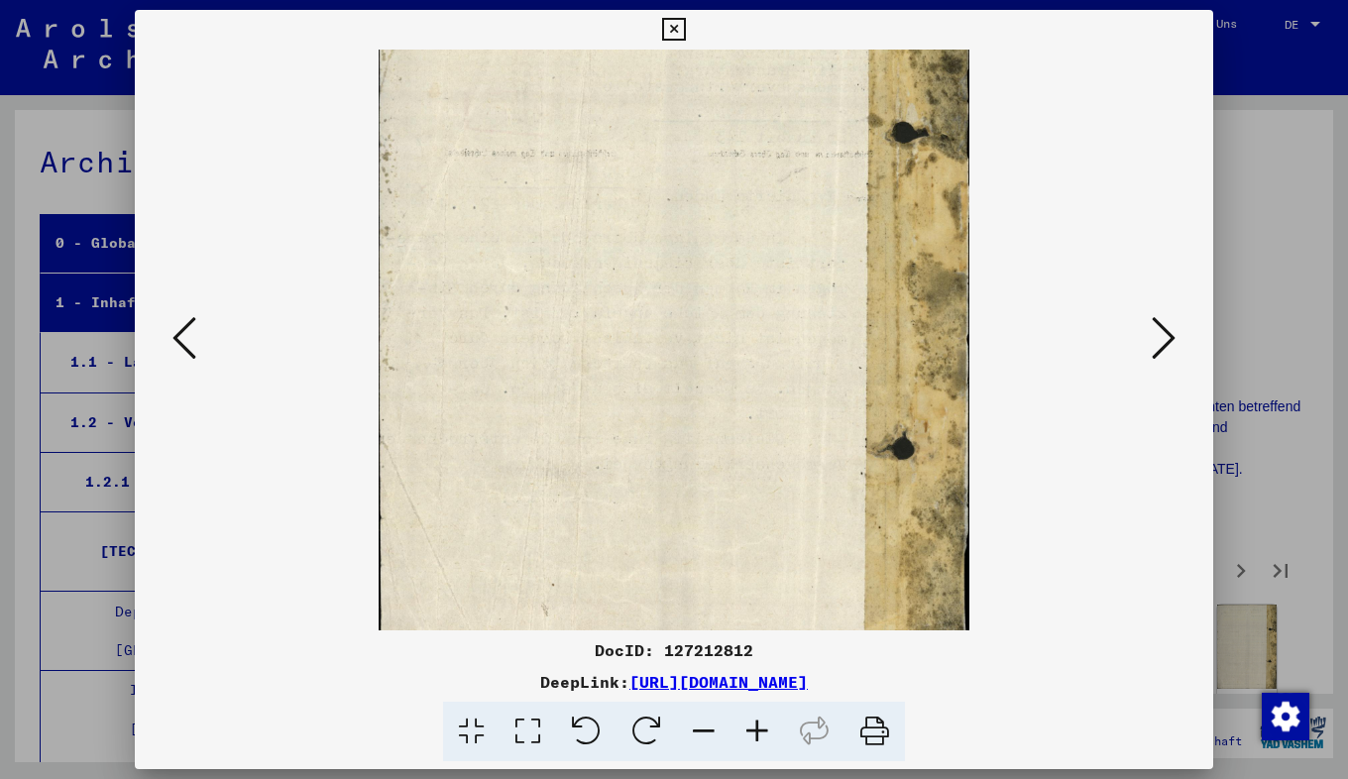
scroll to position [160, 27]
drag, startPoint x: 476, startPoint y: 517, endPoint x: 449, endPoint y: 358, distance: 161.8
click at [449, 358] on img at bounding box center [674, 304] width 591 height 829
click at [1178, 344] on button at bounding box center [1164, 339] width 36 height 56
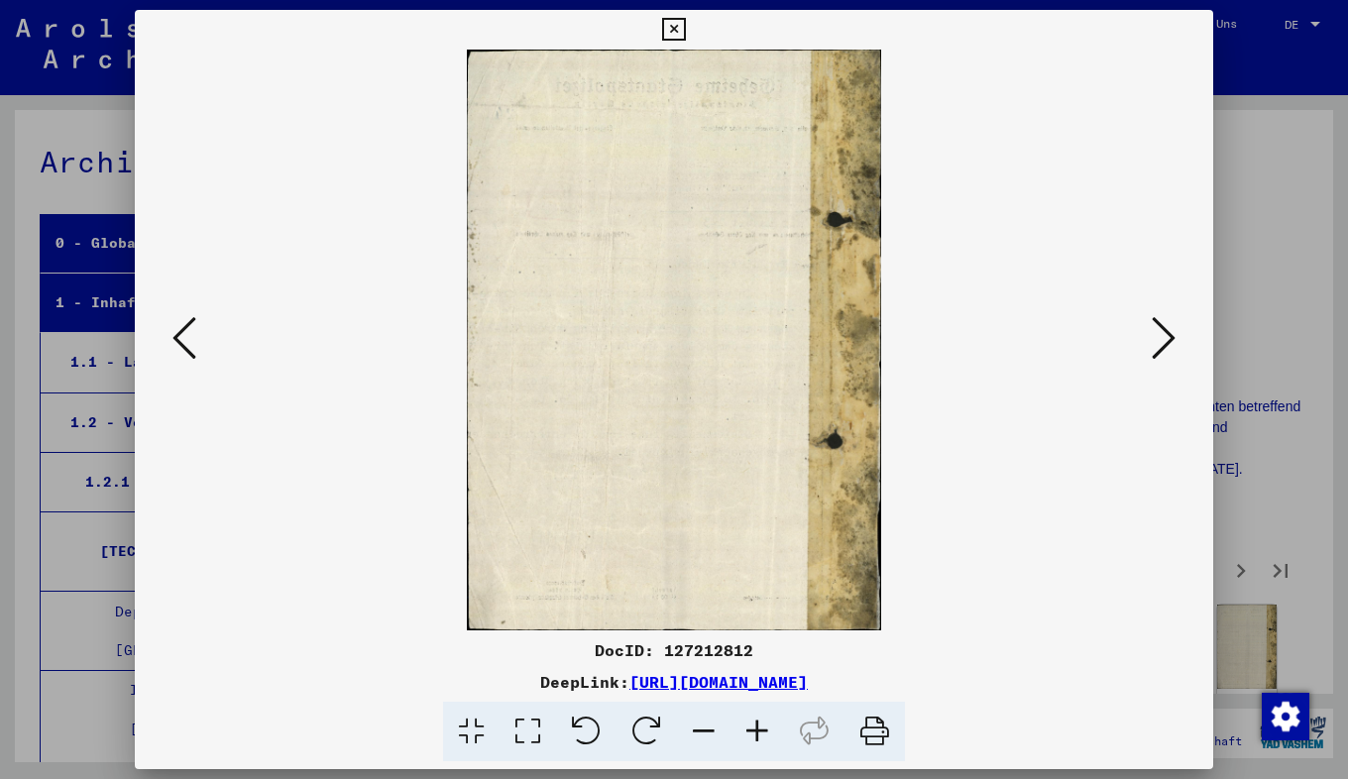
scroll to position [0, 0]
click at [1149, 364] on button at bounding box center [1164, 339] width 36 height 56
click at [767, 720] on icon at bounding box center [757, 732] width 54 height 60
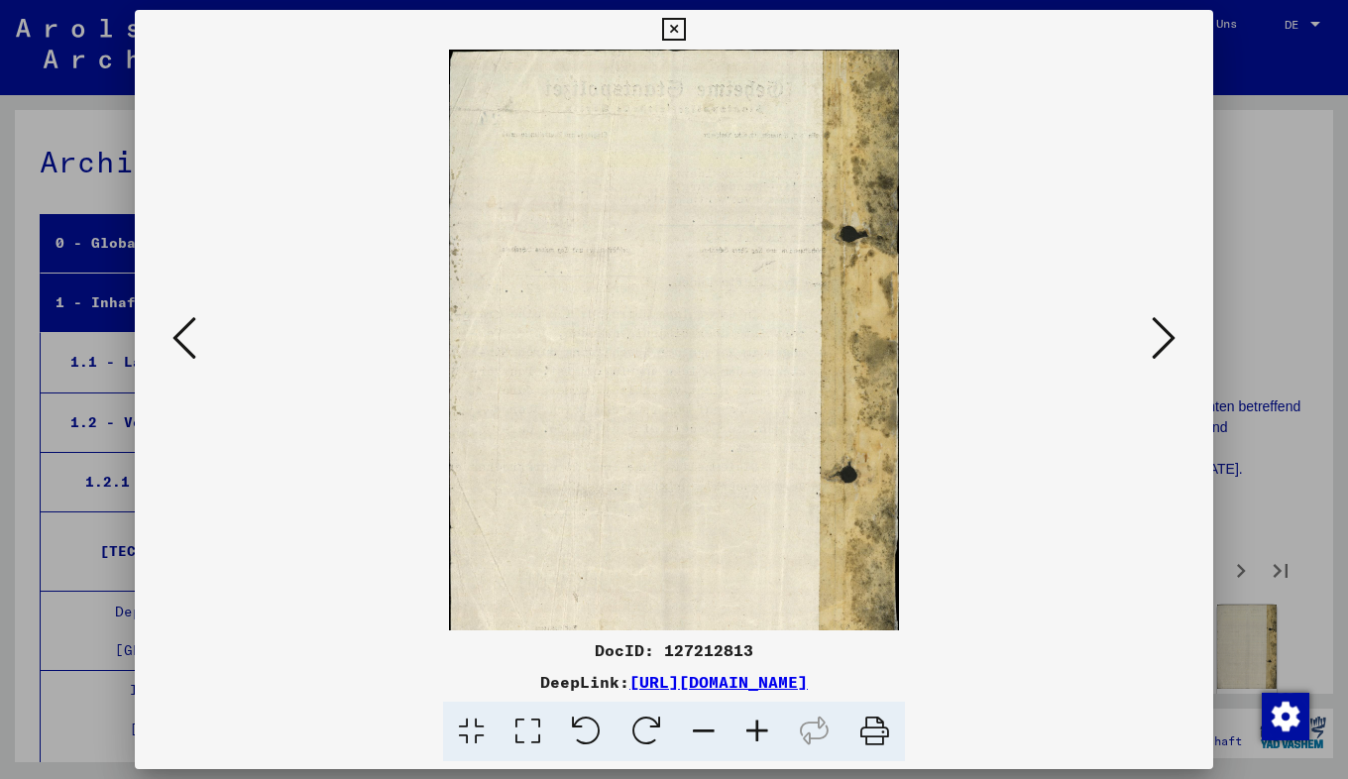
click at [767, 720] on icon at bounding box center [757, 732] width 54 height 60
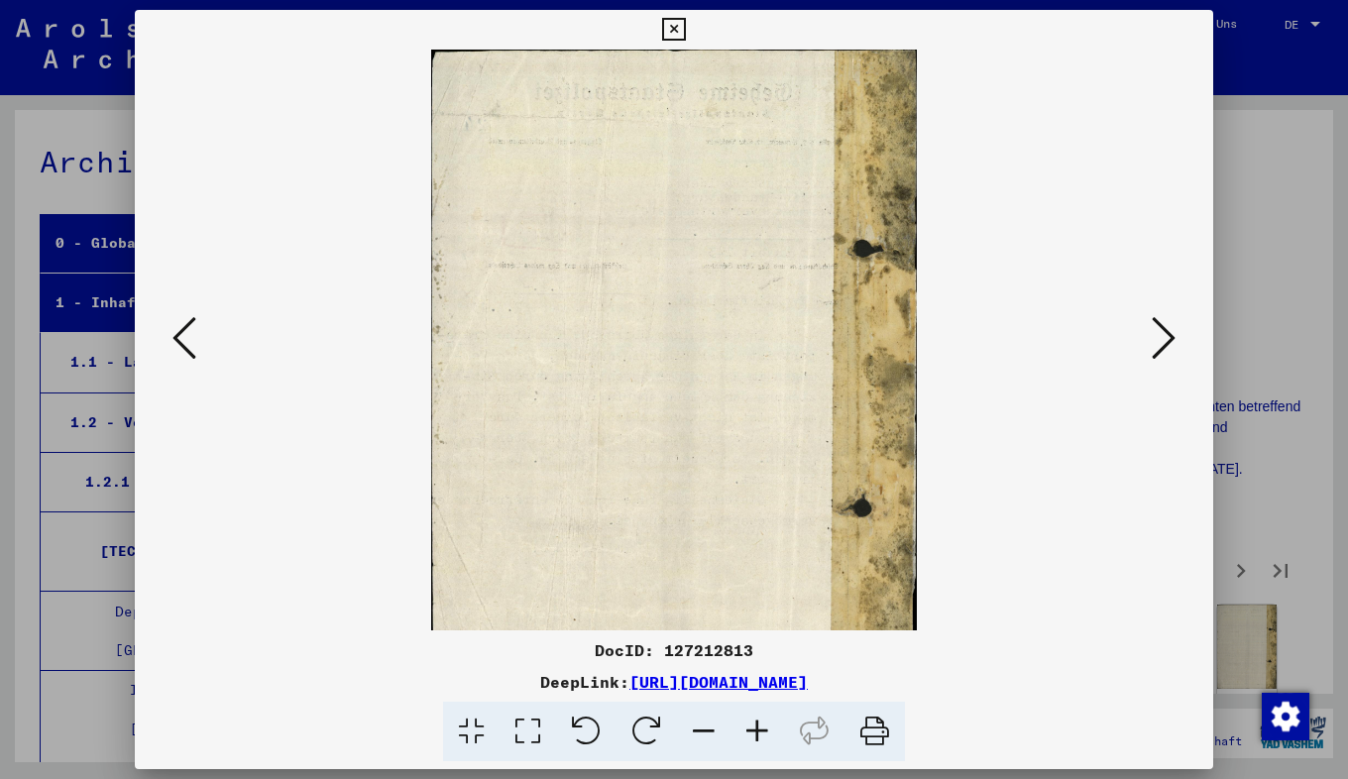
click at [767, 720] on icon at bounding box center [757, 732] width 54 height 60
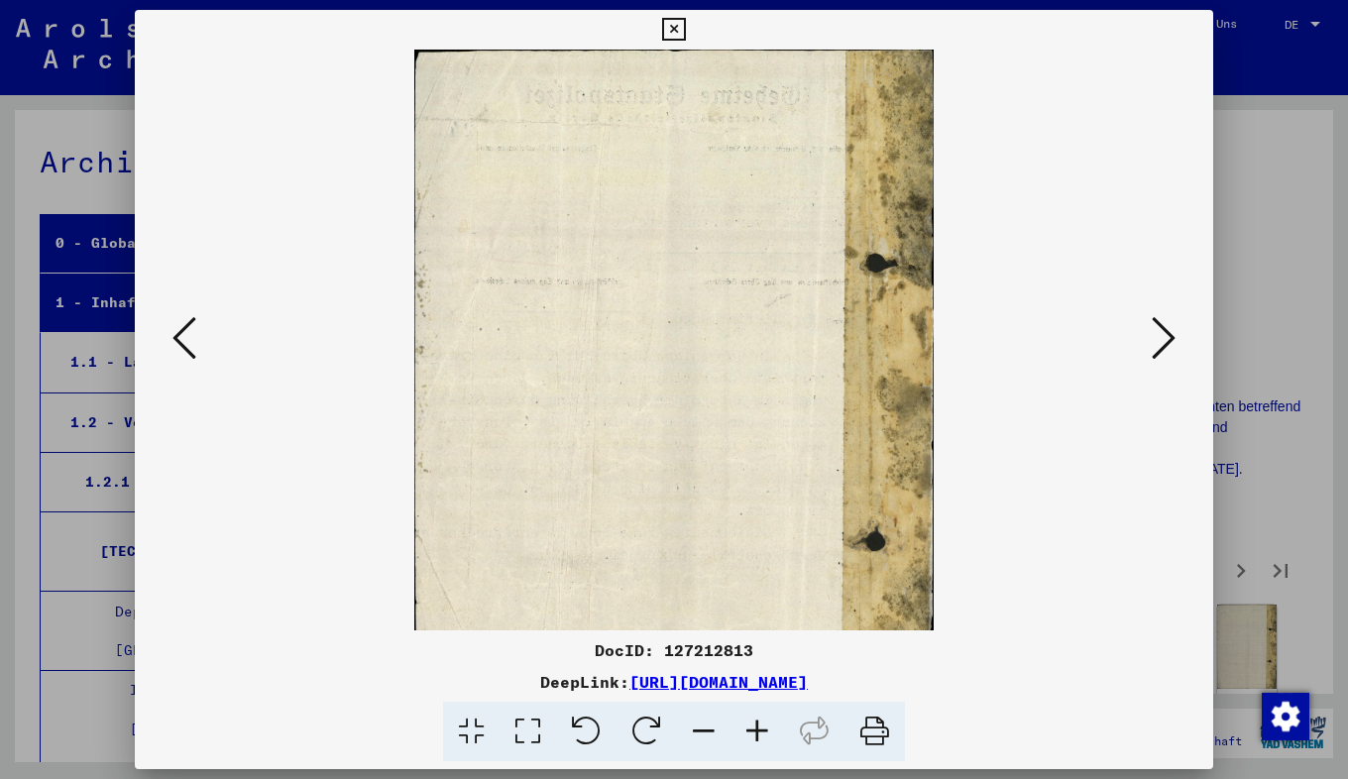
click at [767, 720] on icon at bounding box center [757, 732] width 54 height 60
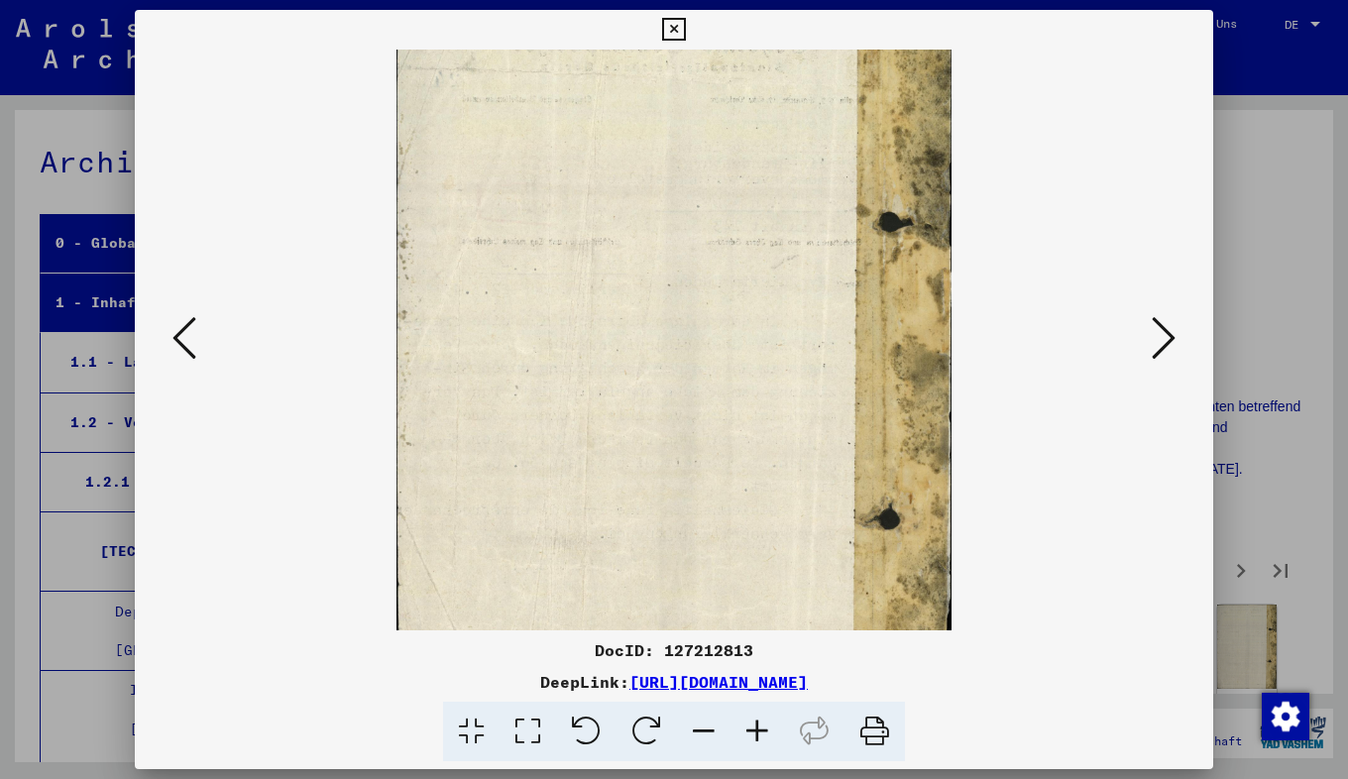
scroll to position [56, 10]
drag, startPoint x: 477, startPoint y: 384, endPoint x: 471, endPoint y: 327, distance: 56.8
click at [471, 327] on img at bounding box center [673, 382] width 555 height 779
click at [1167, 333] on icon at bounding box center [1164, 338] width 24 height 48
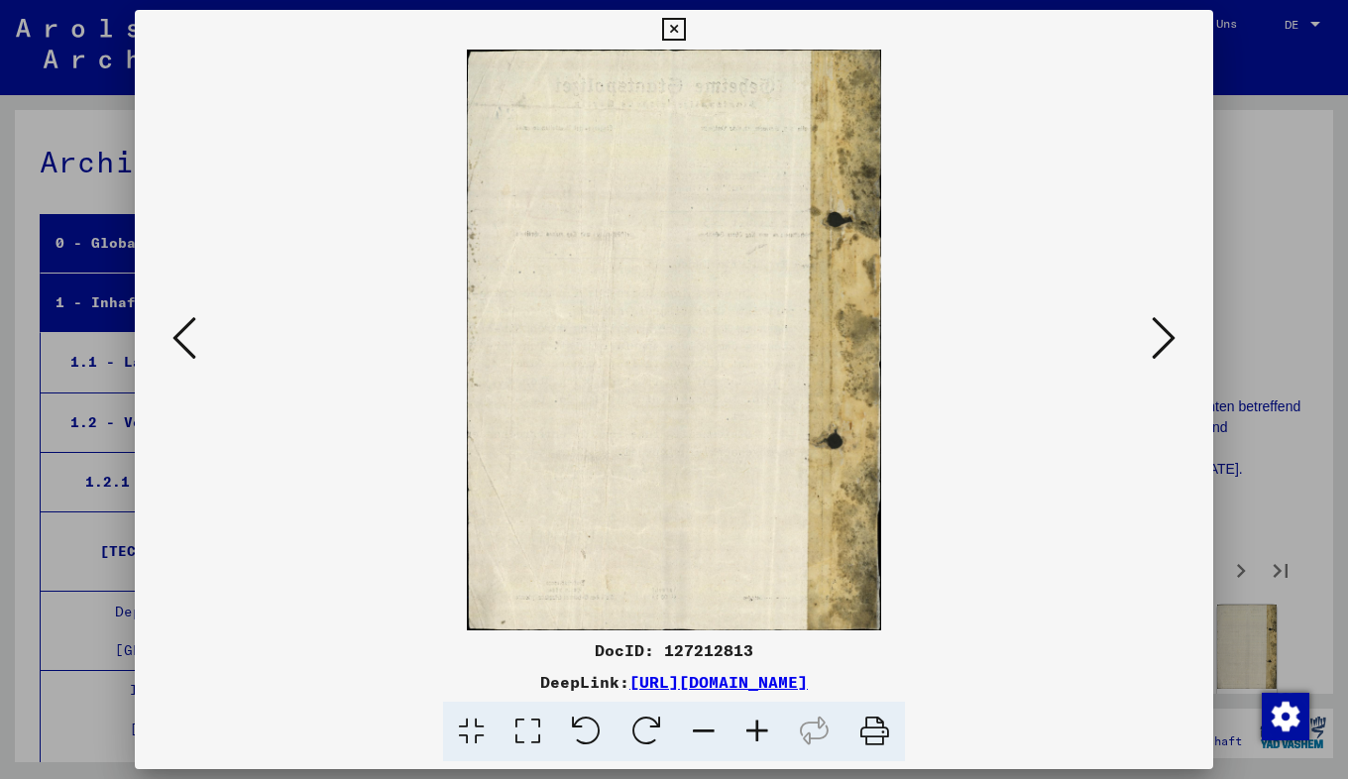
scroll to position [0, 0]
click at [1172, 333] on icon at bounding box center [1164, 338] width 24 height 48
click at [755, 728] on icon at bounding box center [757, 732] width 54 height 60
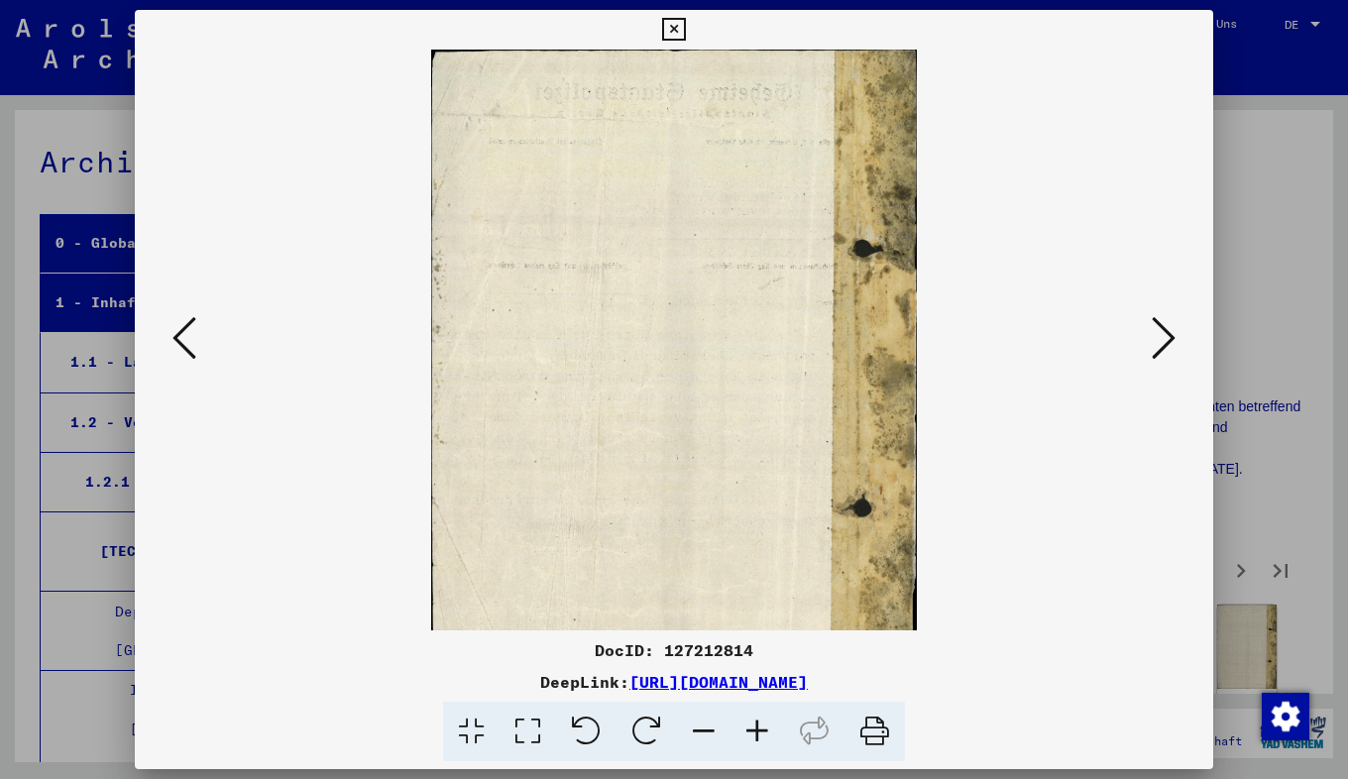
click at [755, 728] on icon at bounding box center [757, 732] width 54 height 60
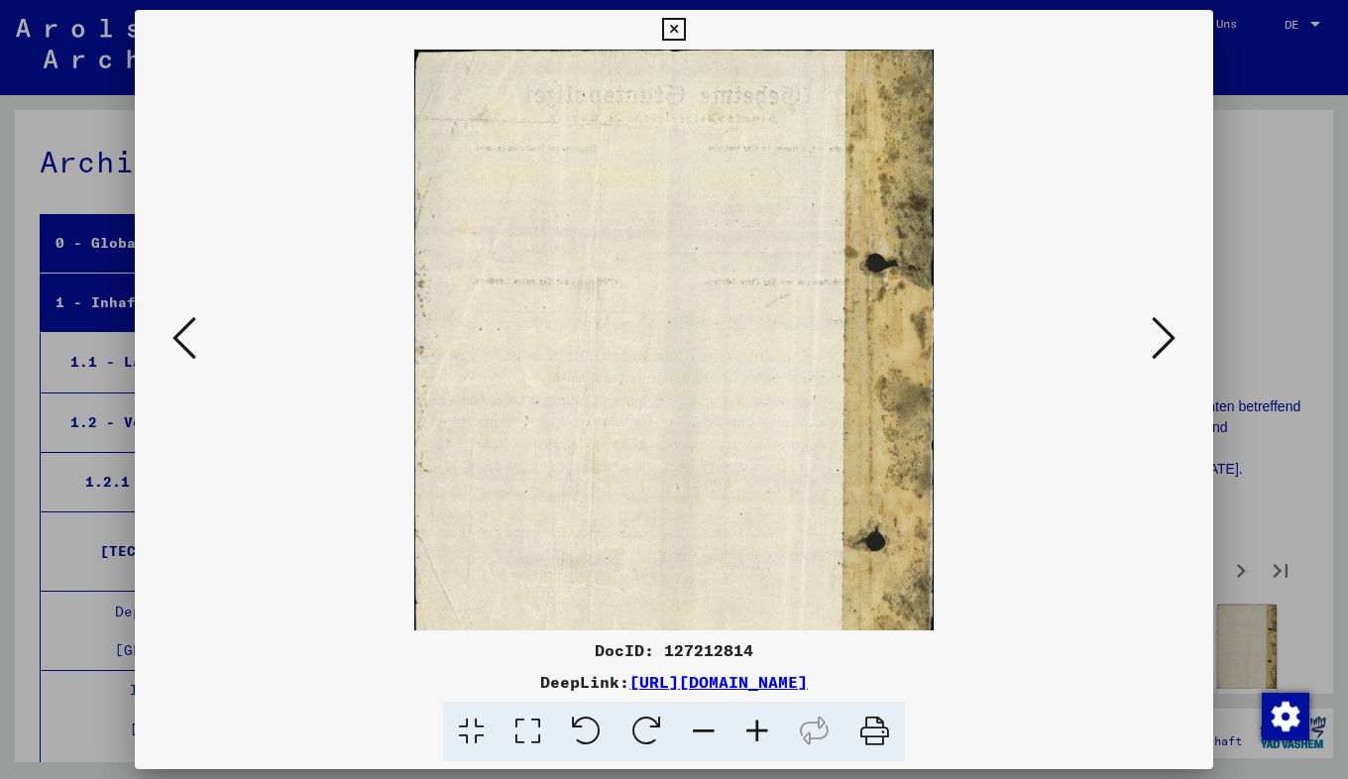
click at [755, 728] on icon at bounding box center [757, 732] width 54 height 60
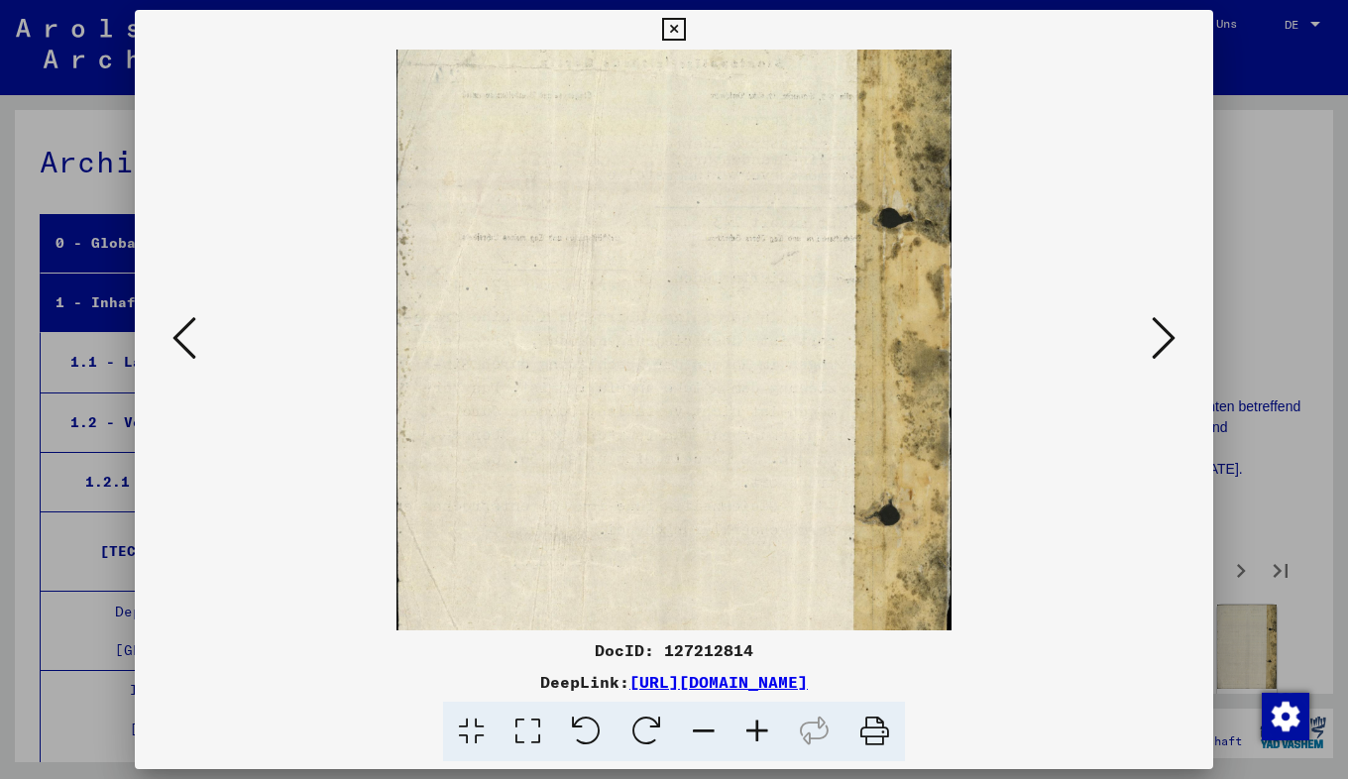
scroll to position [60, 17]
drag, startPoint x: 503, startPoint y: 507, endPoint x: 486, endPoint y: 447, distance: 62.8
click at [486, 447] on img at bounding box center [673, 378] width 555 height 779
click at [950, 598] on img at bounding box center [673, 378] width 555 height 779
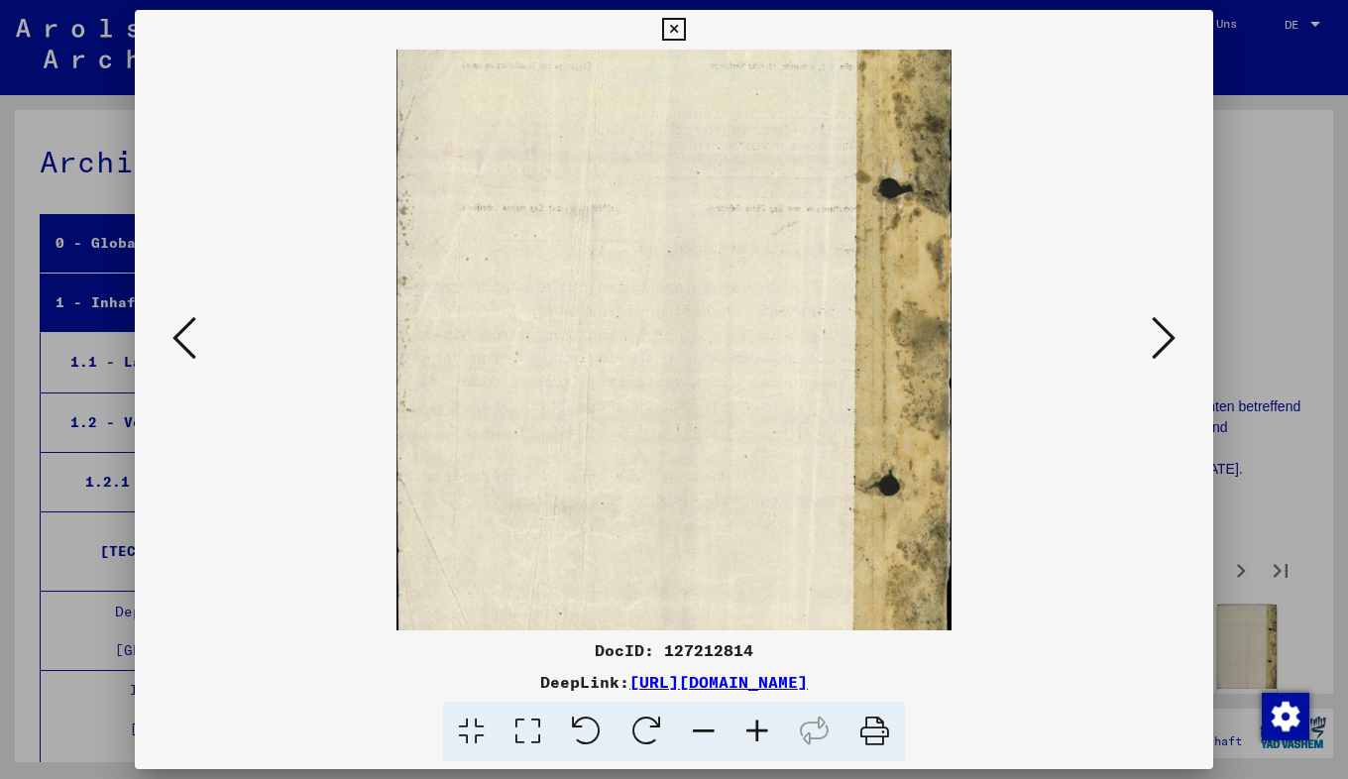
scroll to position [90, 39]
drag, startPoint x: 916, startPoint y: 527, endPoint x: 894, endPoint y: 498, distance: 36.9
click at [894, 498] on img at bounding box center [673, 348] width 555 height 779
click at [1166, 348] on icon at bounding box center [1164, 338] width 24 height 48
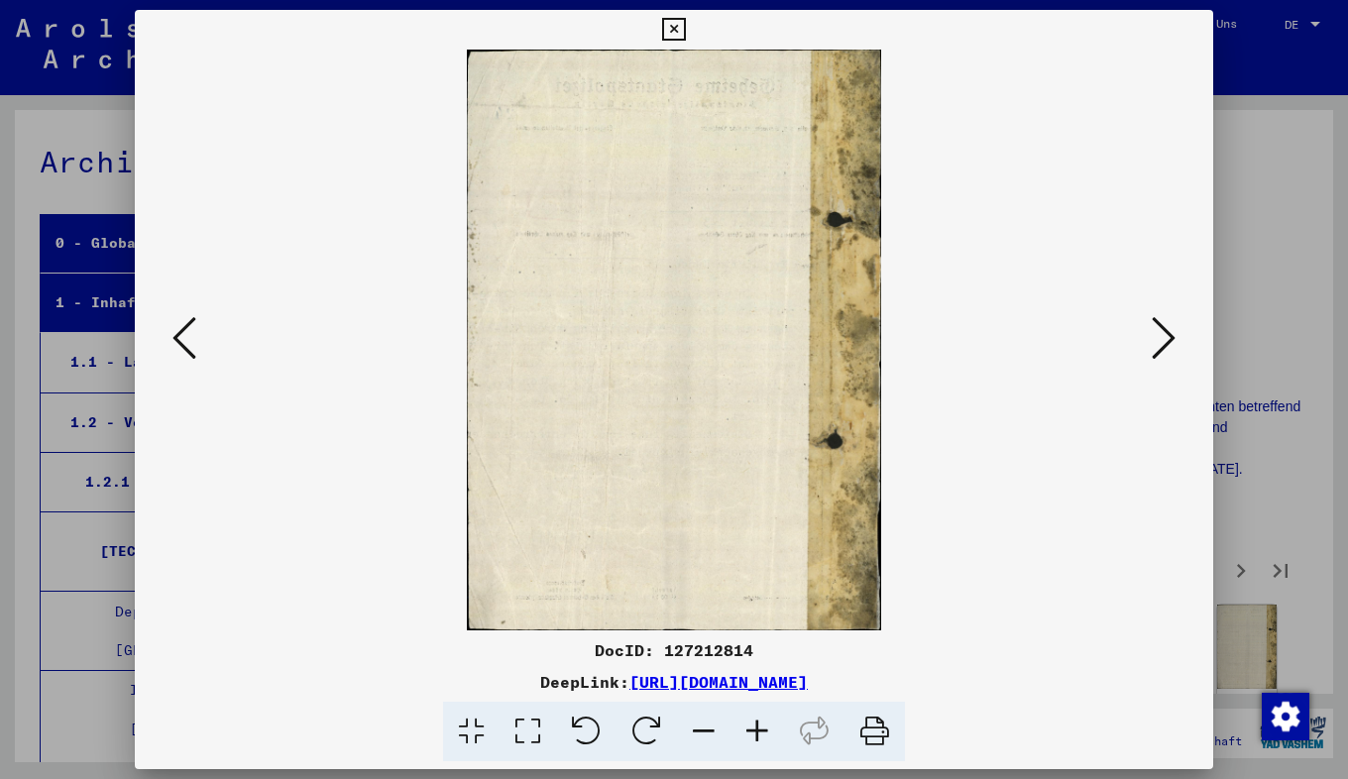
scroll to position [0, 0]
click at [1166, 348] on icon at bounding box center [1164, 338] width 24 height 48
click at [767, 732] on icon at bounding box center [757, 732] width 54 height 60
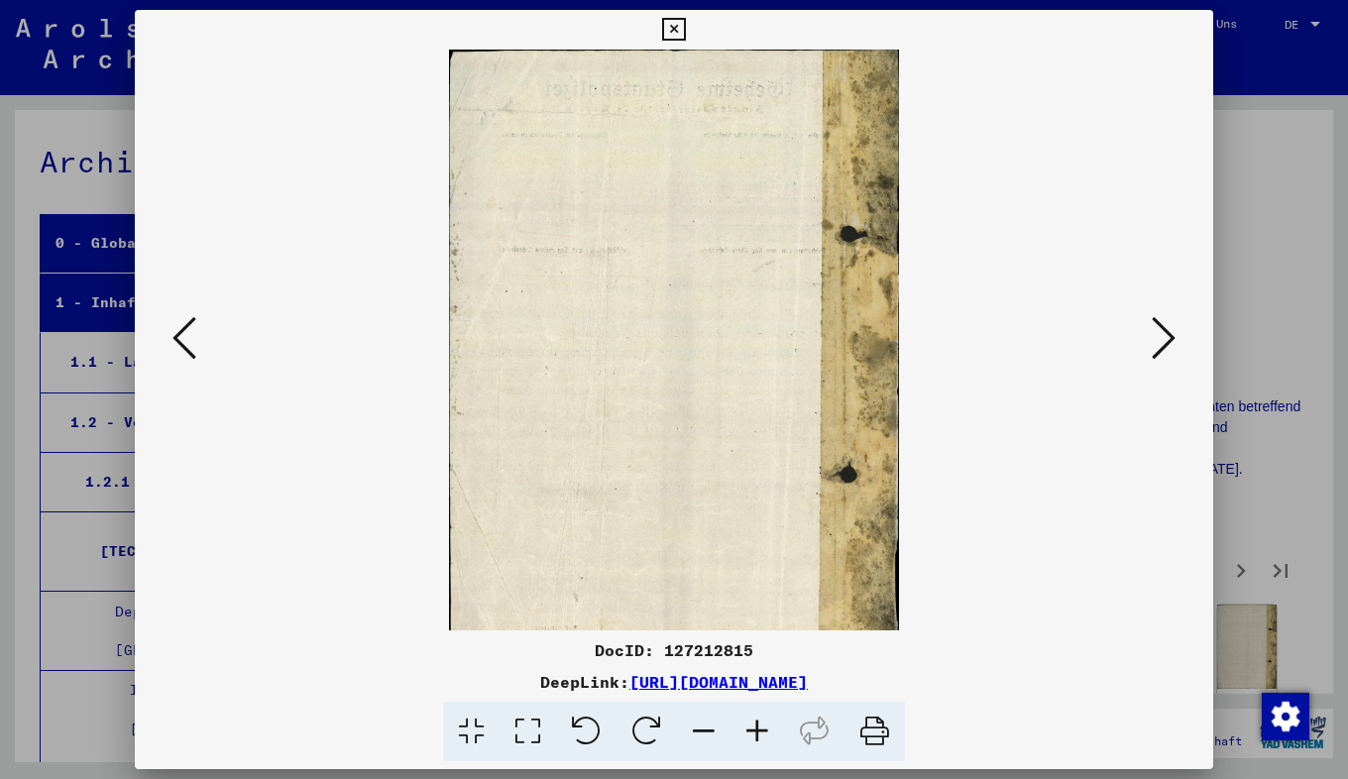
click at [767, 732] on icon at bounding box center [757, 732] width 54 height 60
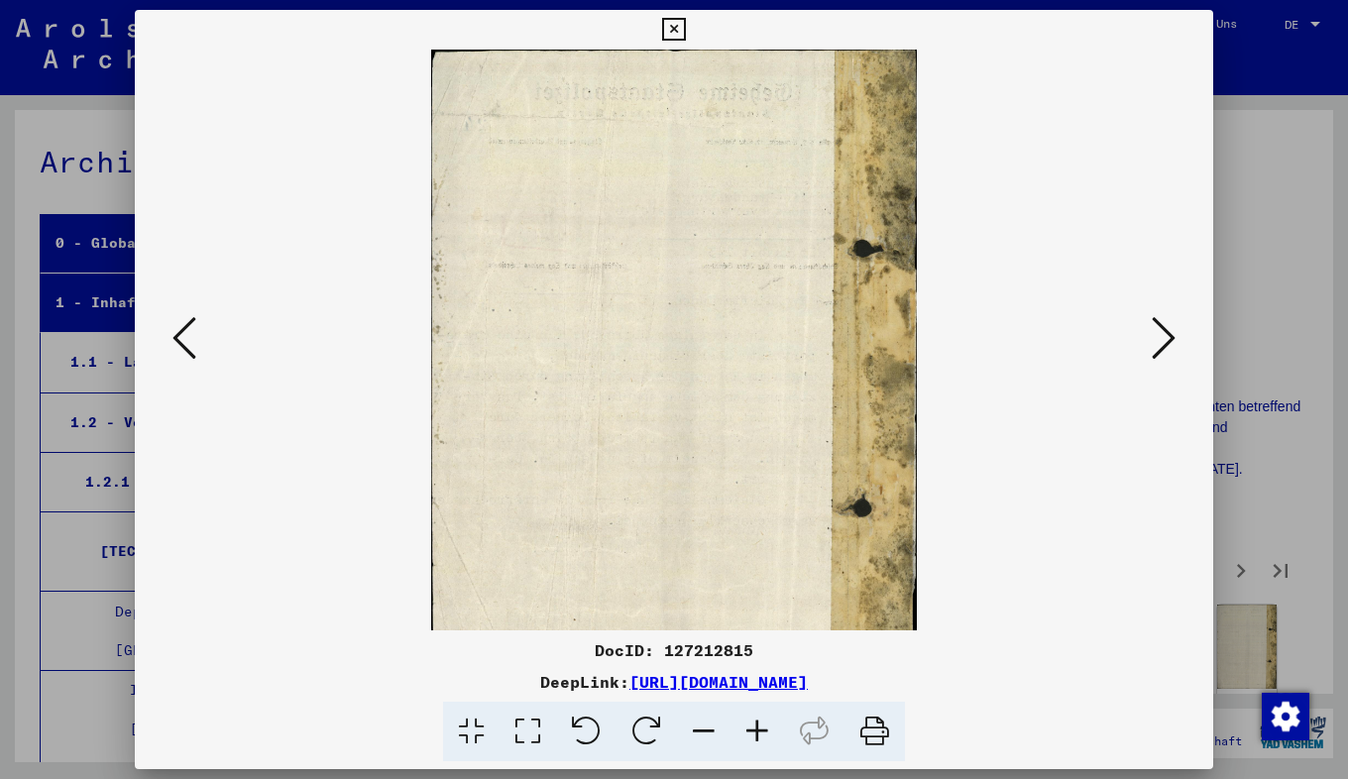
click at [767, 732] on icon at bounding box center [757, 732] width 54 height 60
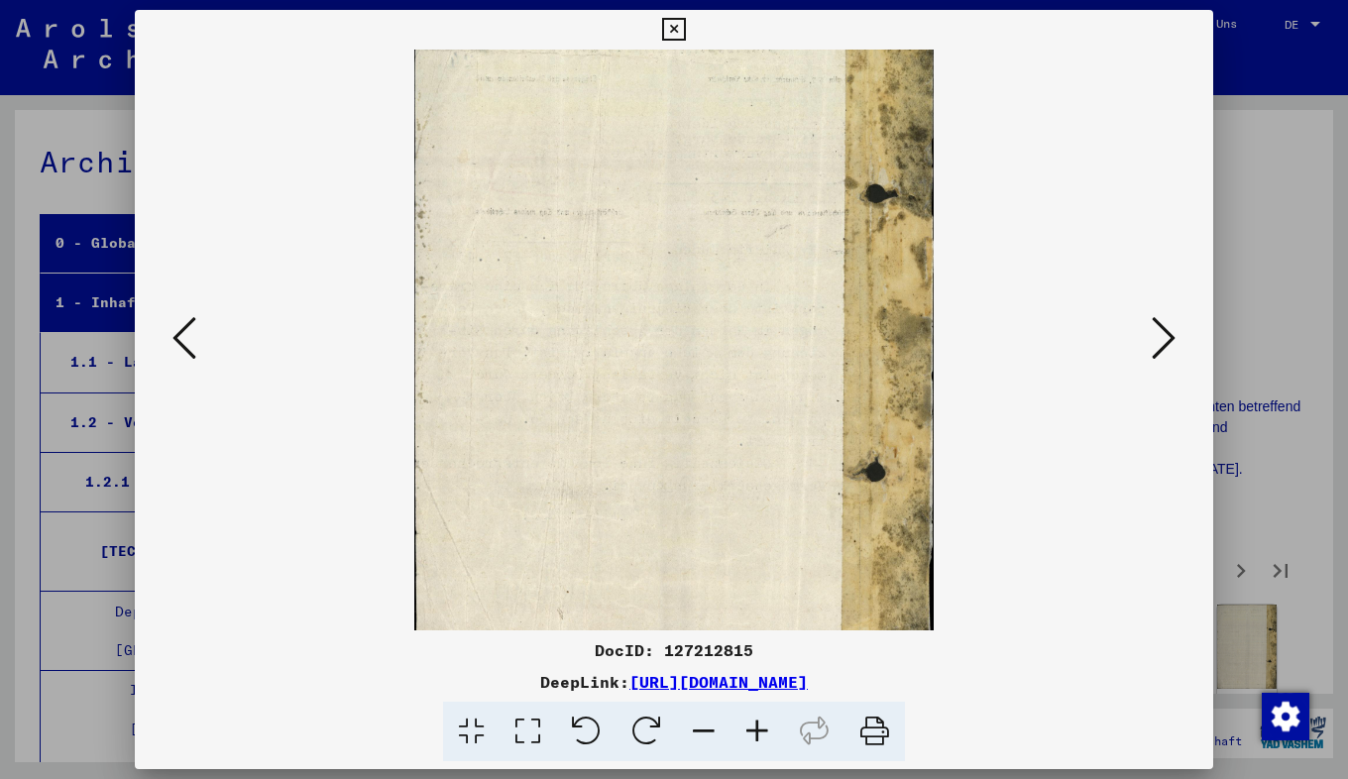
scroll to position [69, 16]
drag, startPoint x: 476, startPoint y: 376, endPoint x: 460, endPoint y: 306, distance: 71.2
click at [460, 306] on img at bounding box center [674, 344] width 520 height 729
click at [1167, 338] on icon at bounding box center [1164, 338] width 24 height 48
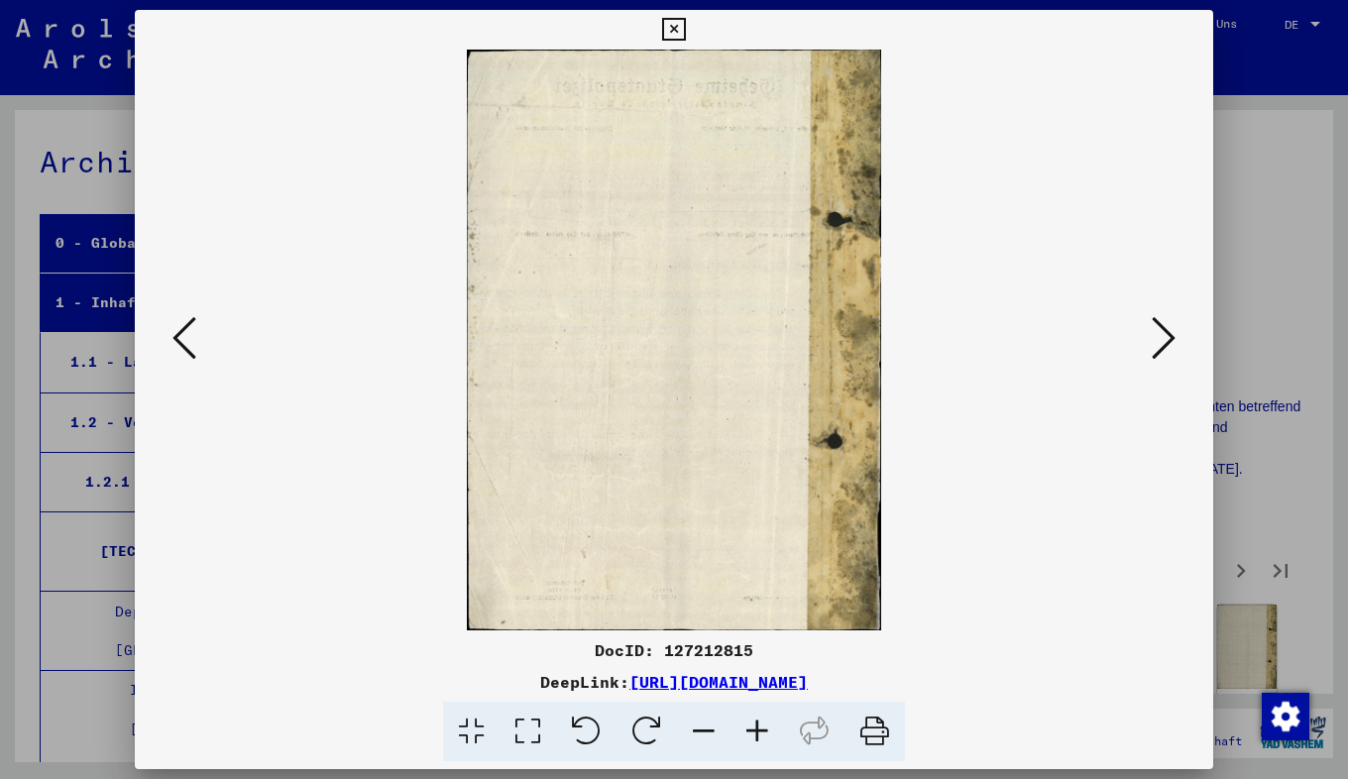
scroll to position [0, 0]
click at [1153, 335] on icon at bounding box center [1164, 338] width 24 height 48
click at [753, 730] on icon at bounding box center [757, 732] width 54 height 60
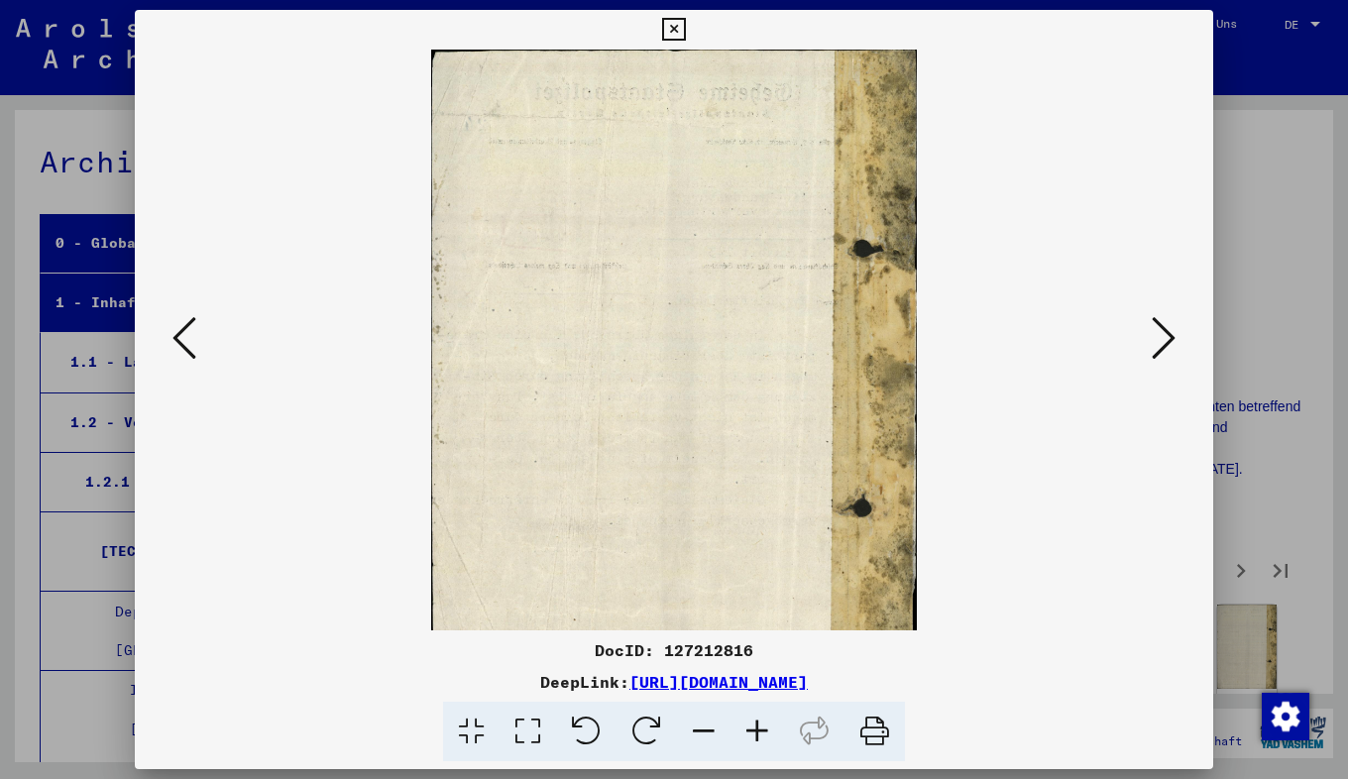
click at [753, 730] on icon at bounding box center [757, 732] width 54 height 60
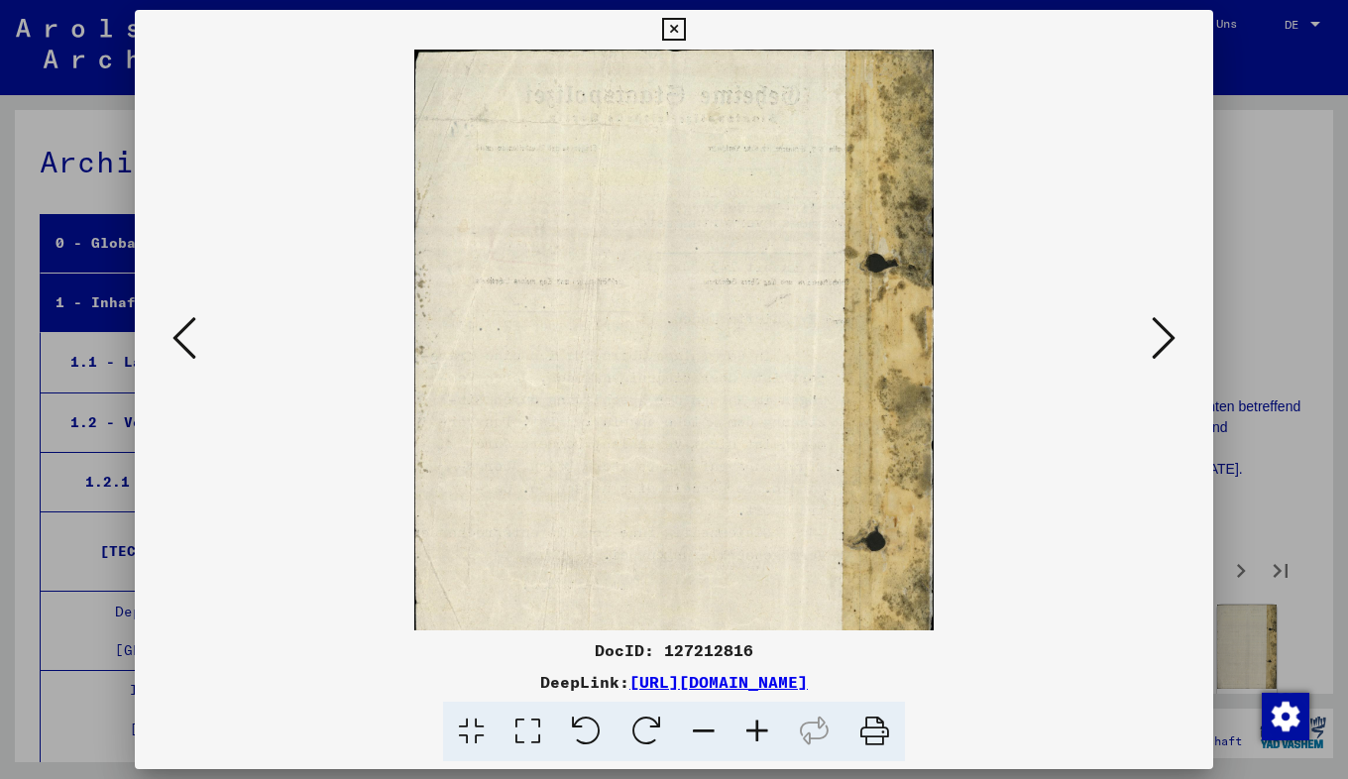
click at [753, 730] on icon at bounding box center [757, 732] width 54 height 60
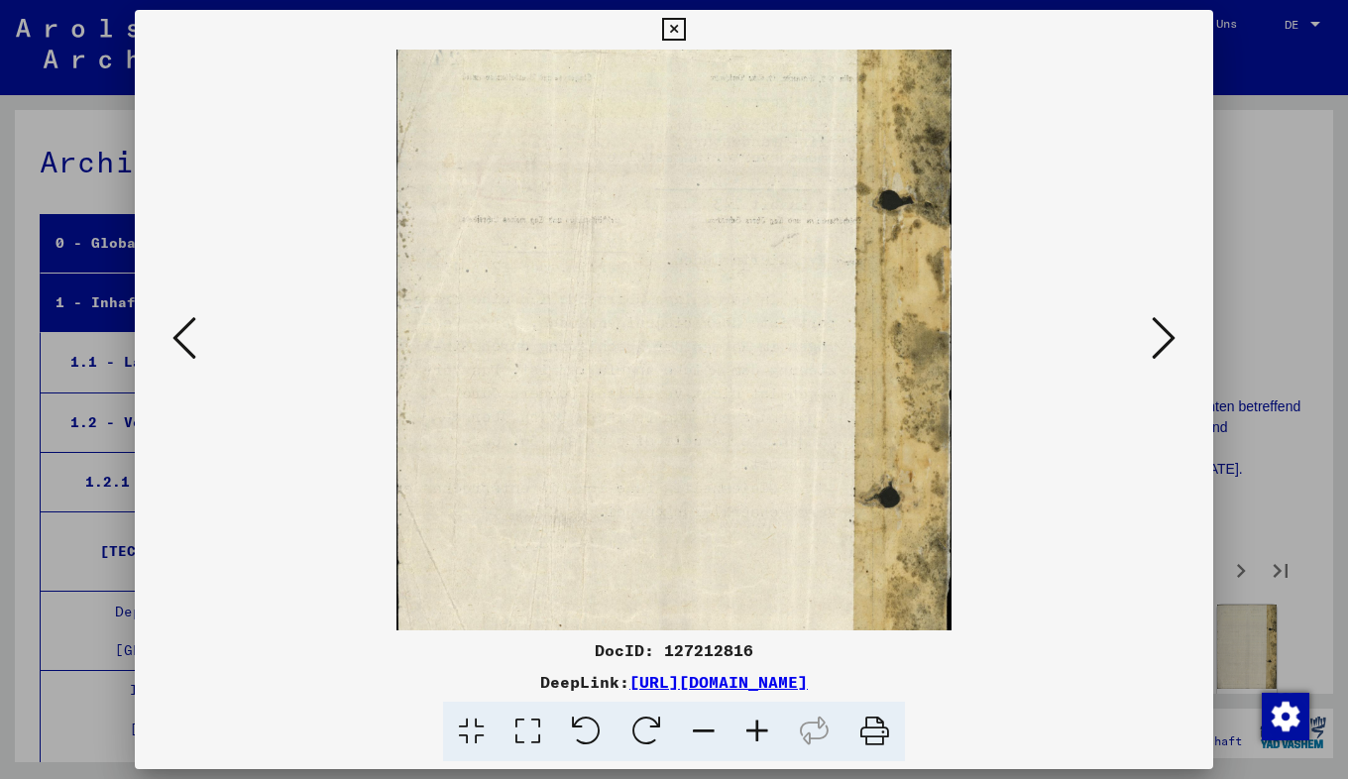
scroll to position [78, 27]
drag, startPoint x: 558, startPoint y: 491, endPoint x: 531, endPoint y: 412, distance: 82.7
click at [531, 412] on img at bounding box center [673, 360] width 555 height 779
click at [1164, 327] on icon at bounding box center [1164, 338] width 24 height 48
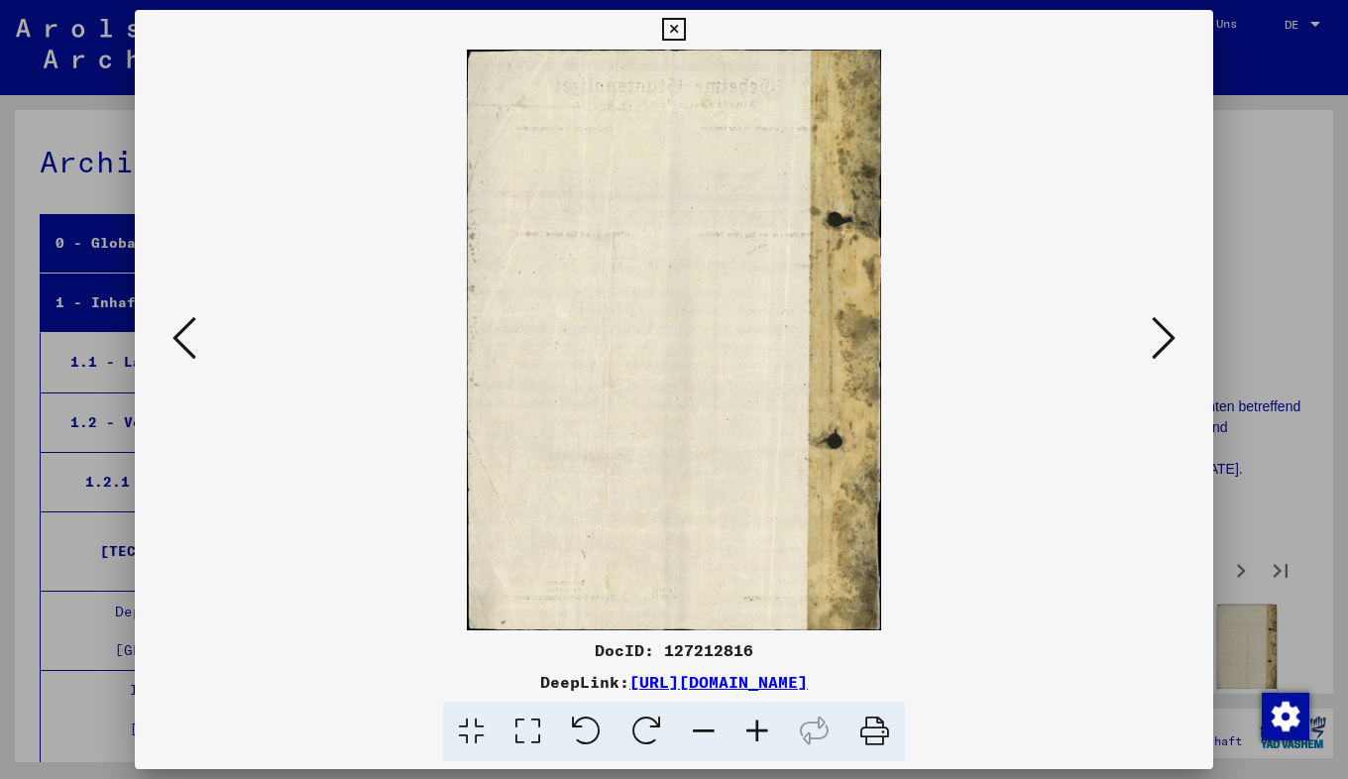
click at [1173, 331] on icon at bounding box center [1164, 338] width 24 height 48
click at [760, 725] on icon at bounding box center [757, 732] width 54 height 60
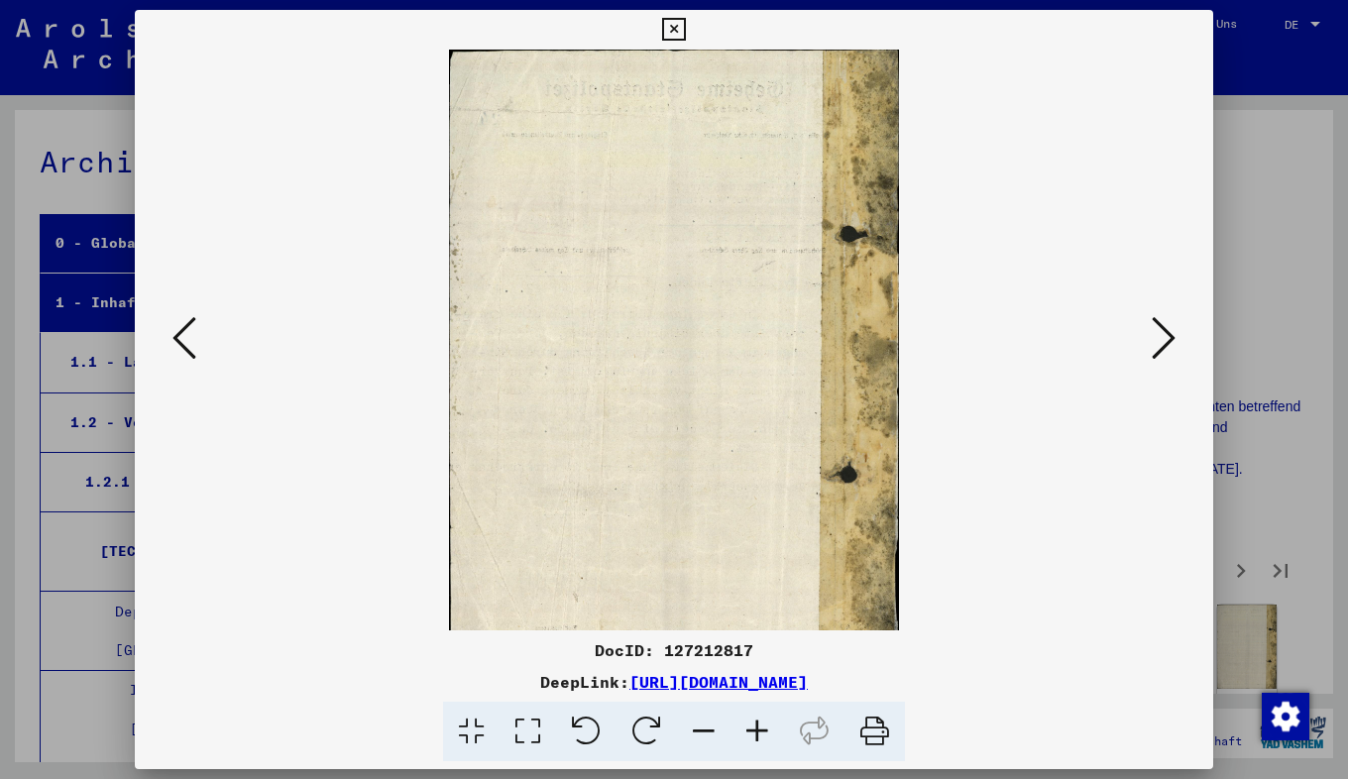
click at [760, 725] on icon at bounding box center [757, 732] width 54 height 60
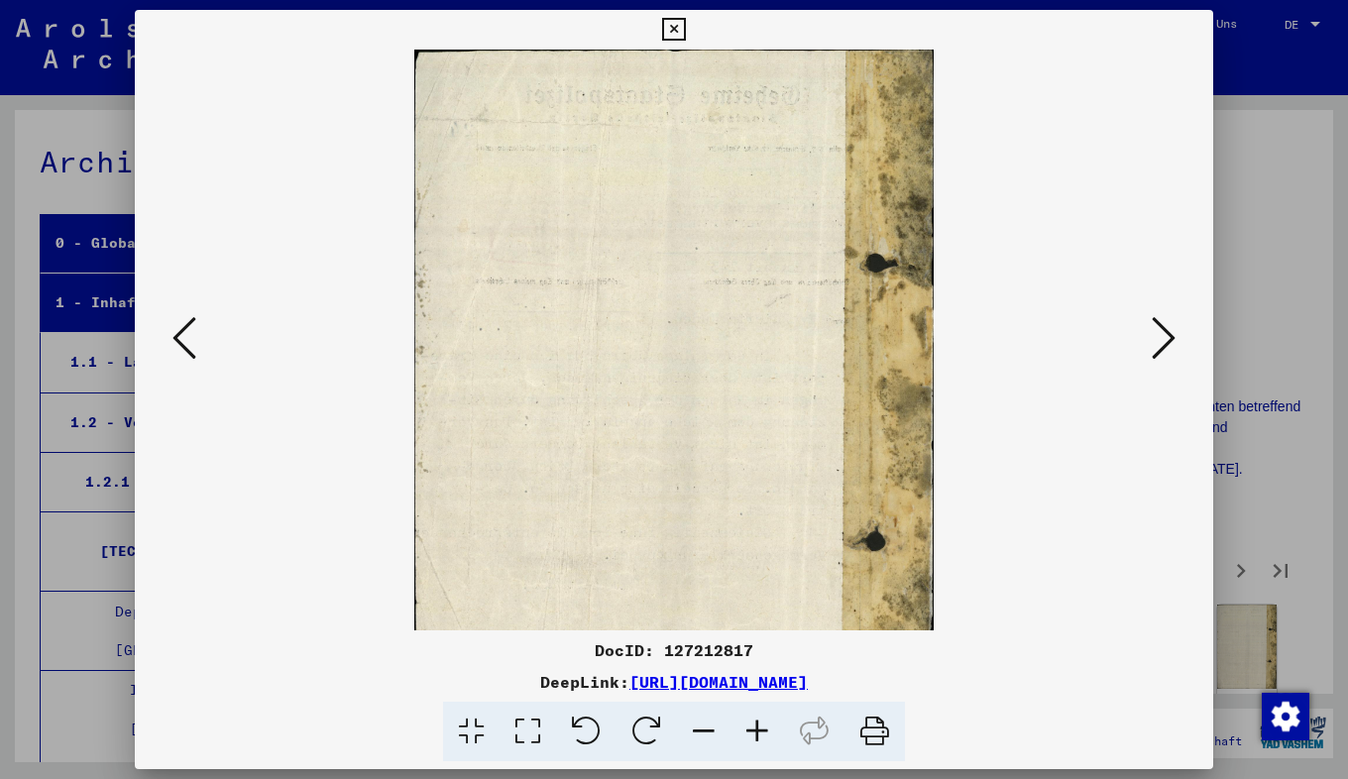
click at [760, 725] on icon at bounding box center [757, 732] width 54 height 60
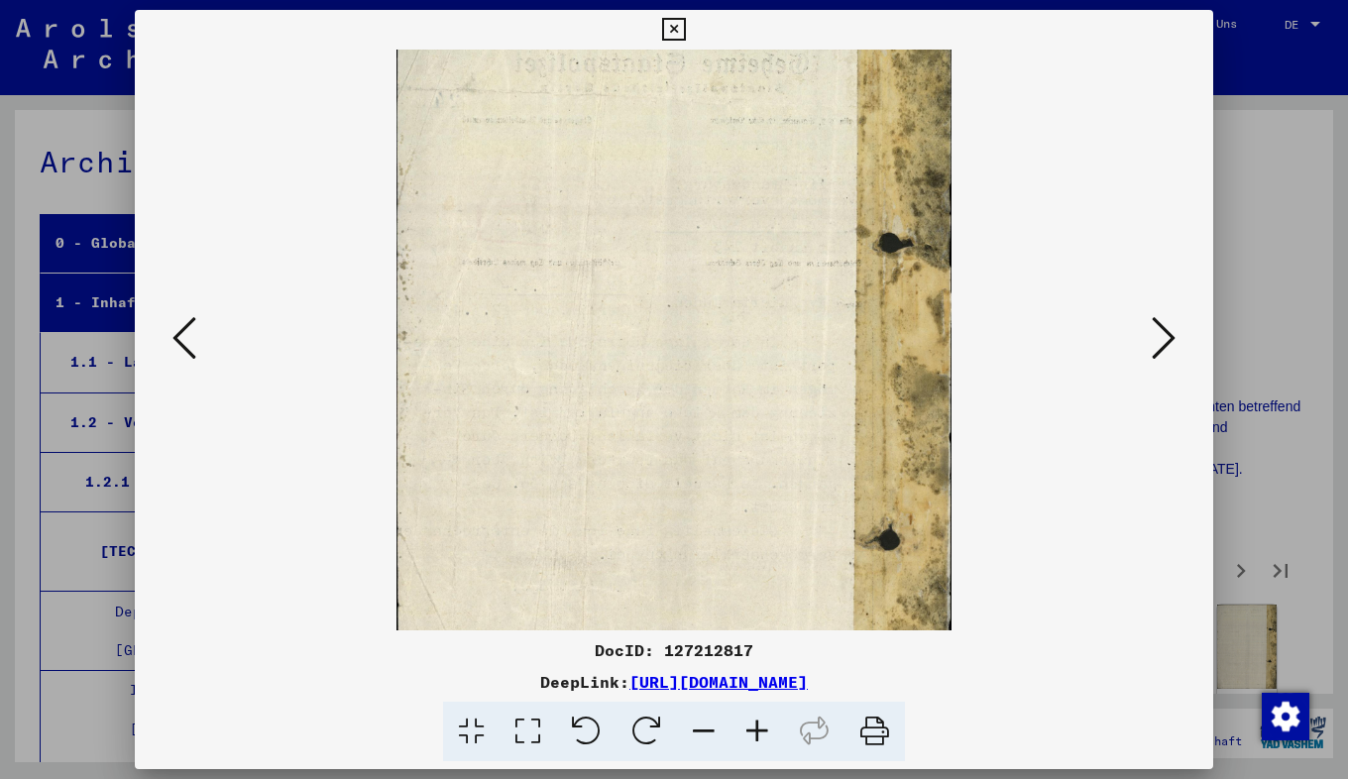
scroll to position [38, 0]
drag, startPoint x: 458, startPoint y: 426, endPoint x: 457, endPoint y: 388, distance: 38.7
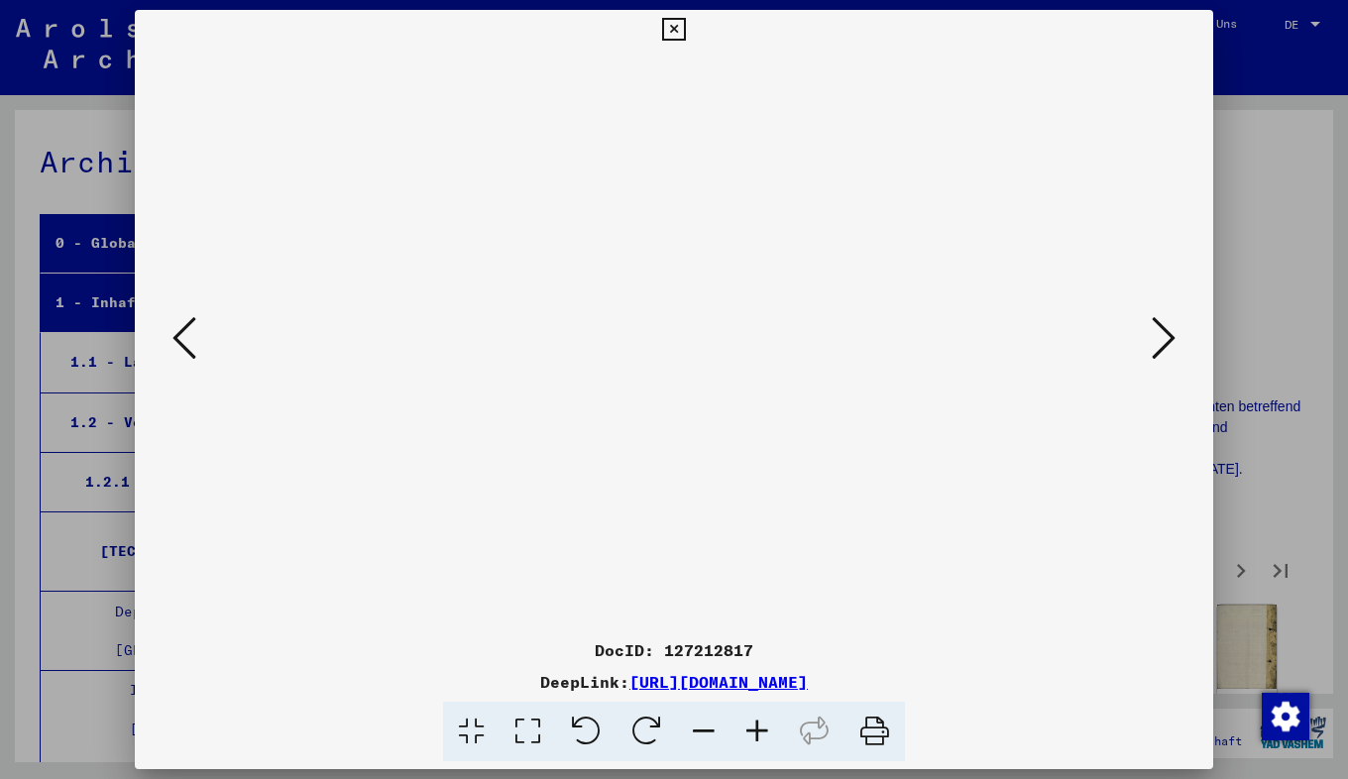
click at [457, 388] on img at bounding box center [674, 401] width 944 height 779
click at [1147, 321] on button at bounding box center [1164, 339] width 36 height 56
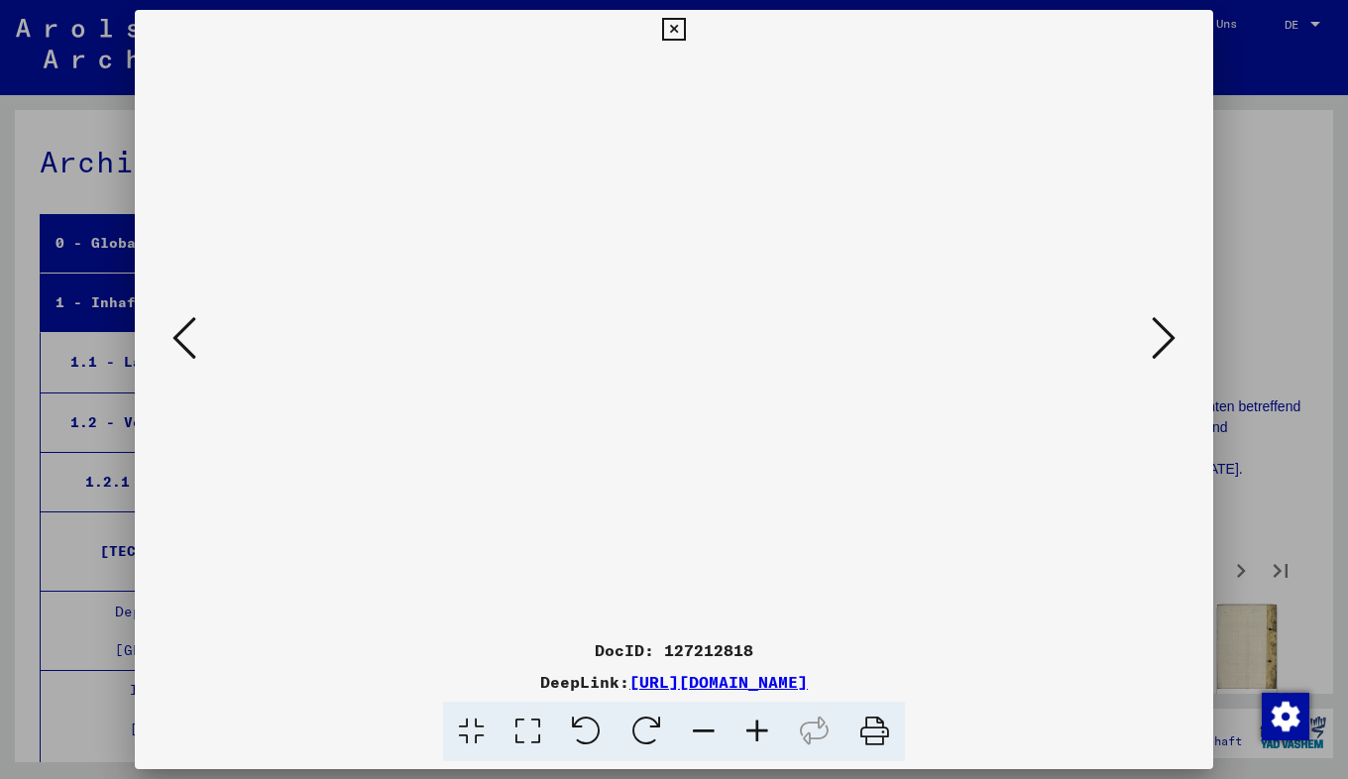
click at [745, 743] on icon at bounding box center [757, 732] width 54 height 60
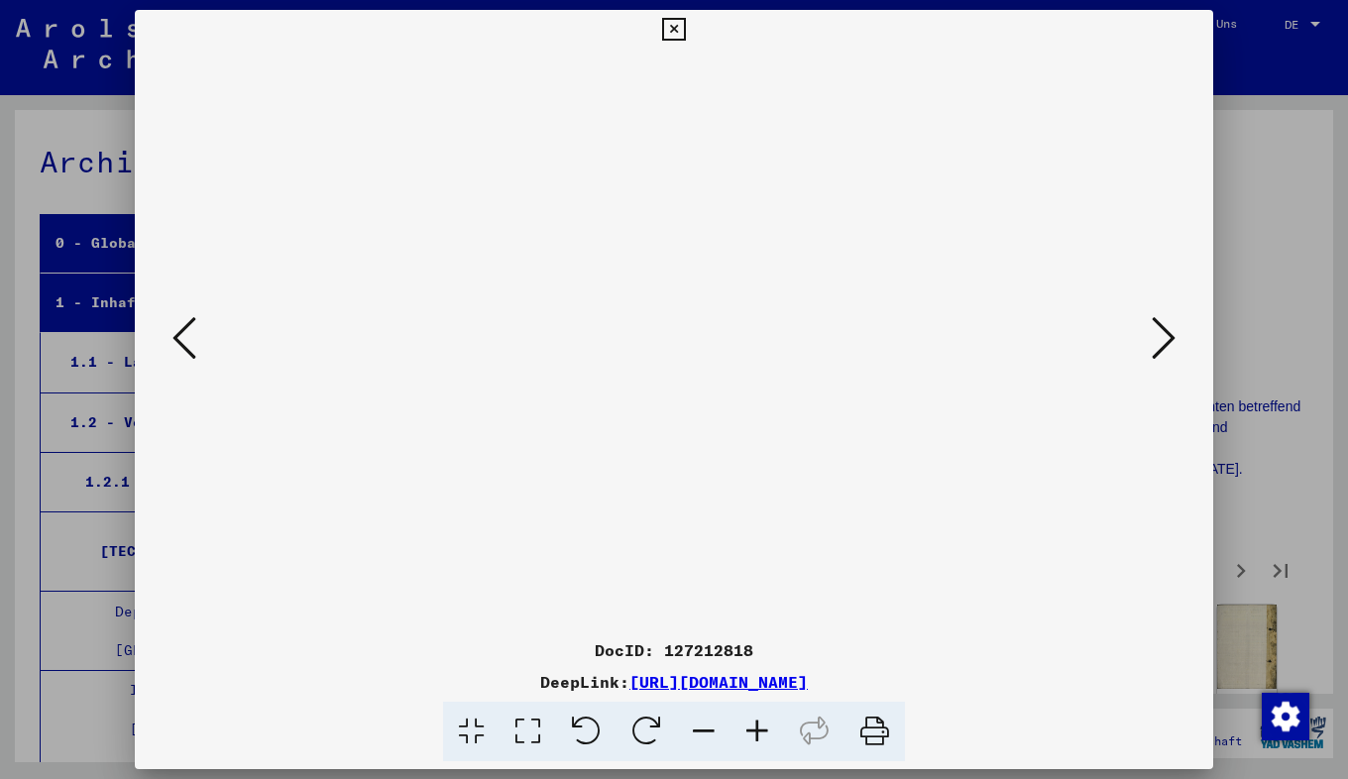
scroll to position [50, 13]
drag, startPoint x: 453, startPoint y: 305, endPoint x: 442, endPoint y: 250, distance: 56.6
click at [442, 250] on img at bounding box center [674, 409] width 829 height 829
drag, startPoint x: 445, startPoint y: 438, endPoint x: 437, endPoint y: 404, distance: 34.6
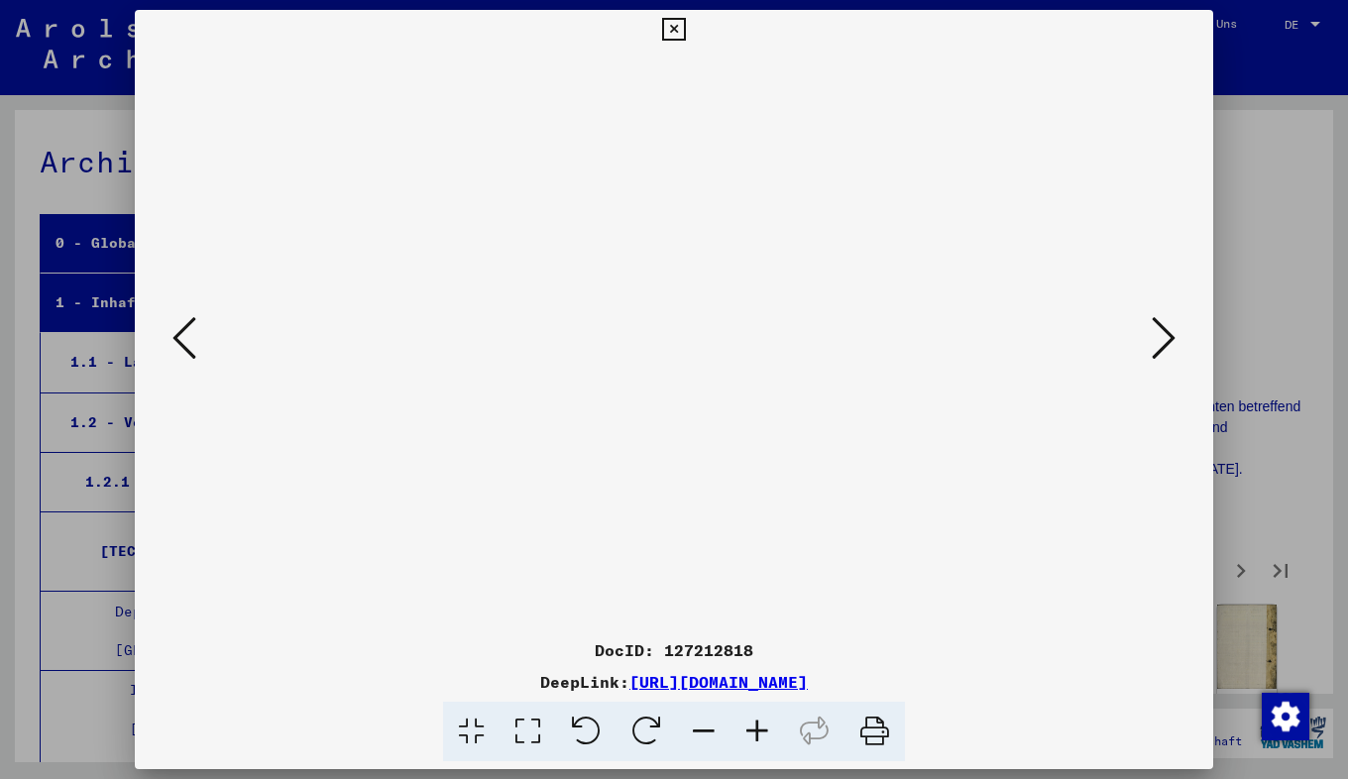
click at [437, 404] on img at bounding box center [674, 374] width 829 height 829
click at [1167, 336] on icon at bounding box center [1164, 338] width 24 height 48
click at [745, 746] on icon at bounding box center [757, 732] width 54 height 60
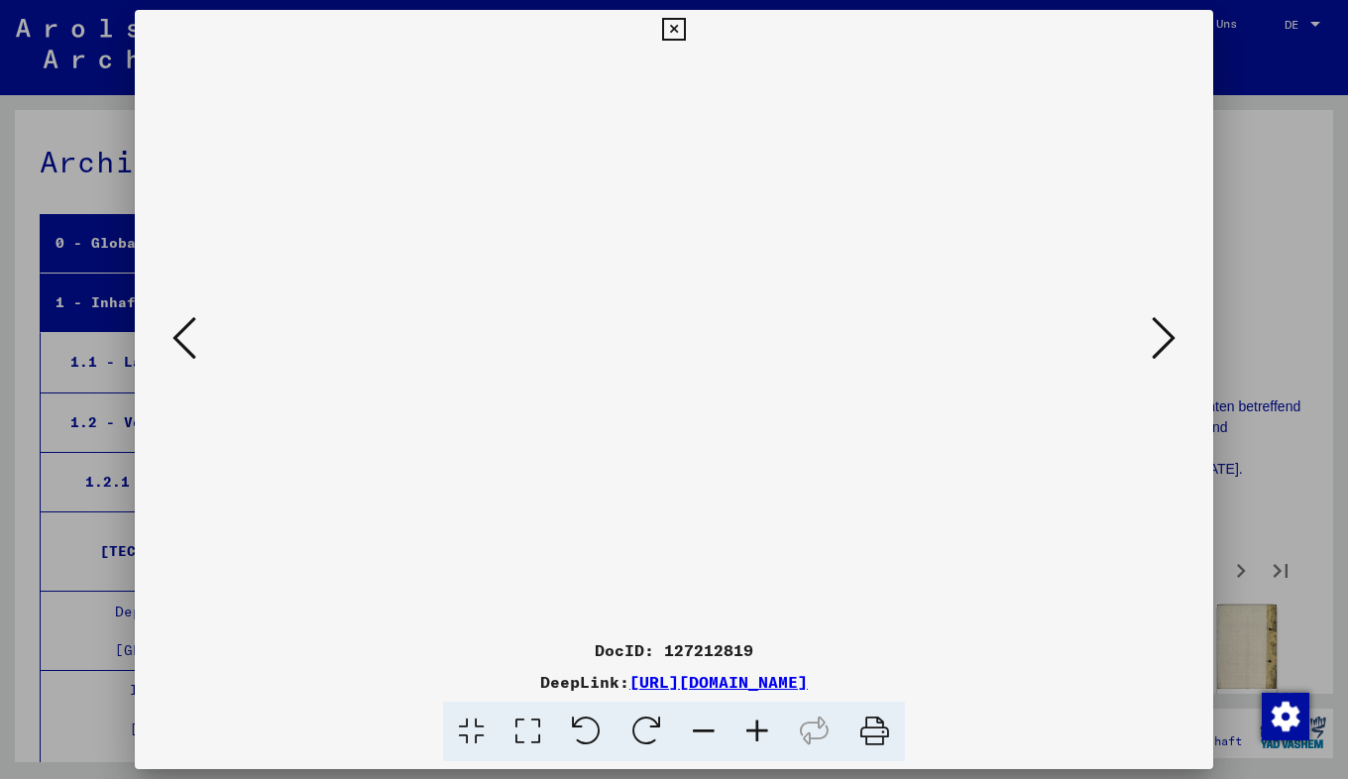
click at [745, 746] on icon at bounding box center [757, 732] width 54 height 60
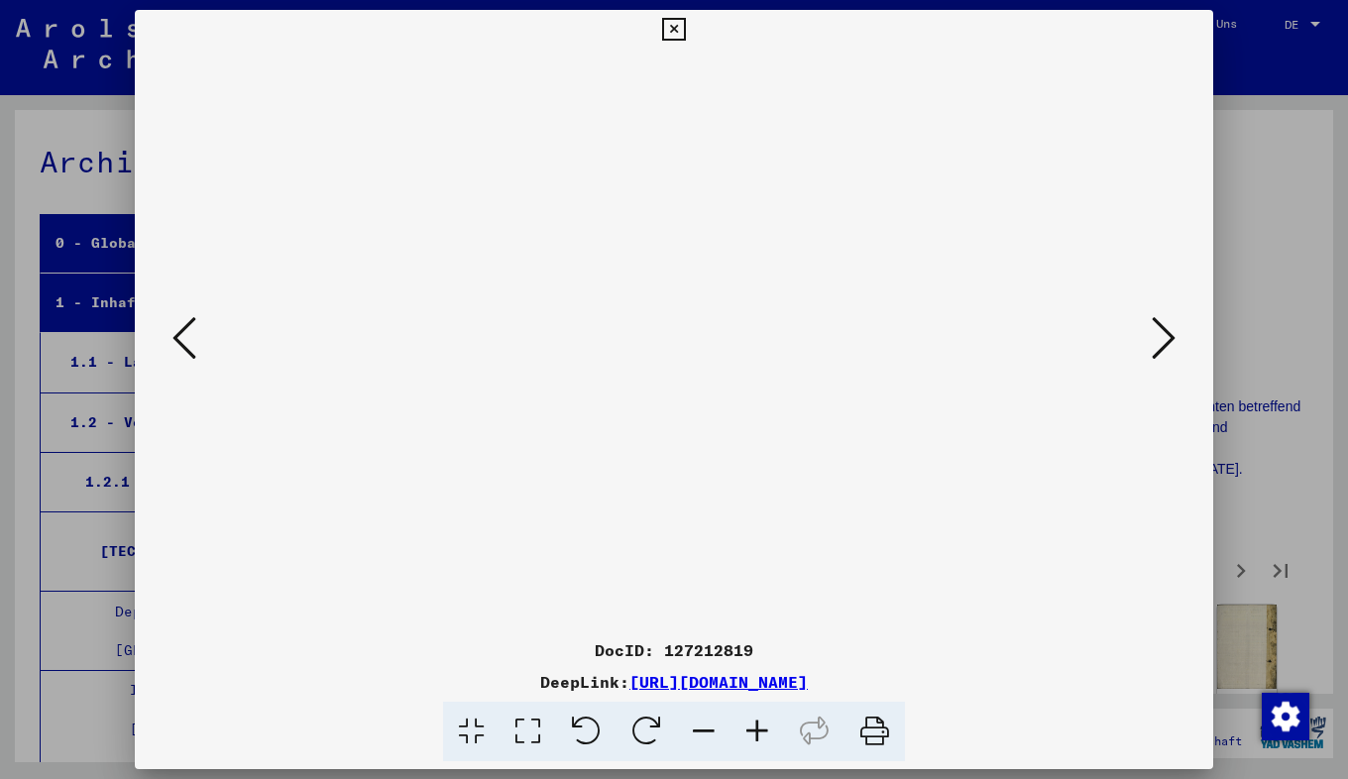
drag, startPoint x: 487, startPoint y: 569, endPoint x: 484, endPoint y: 451, distance: 118.0
click at [484, 451] on img at bounding box center [674, 346] width 829 height 829
click at [1181, 346] on div at bounding box center [674, 340] width 1078 height 581
click at [1165, 341] on icon at bounding box center [1164, 338] width 24 height 48
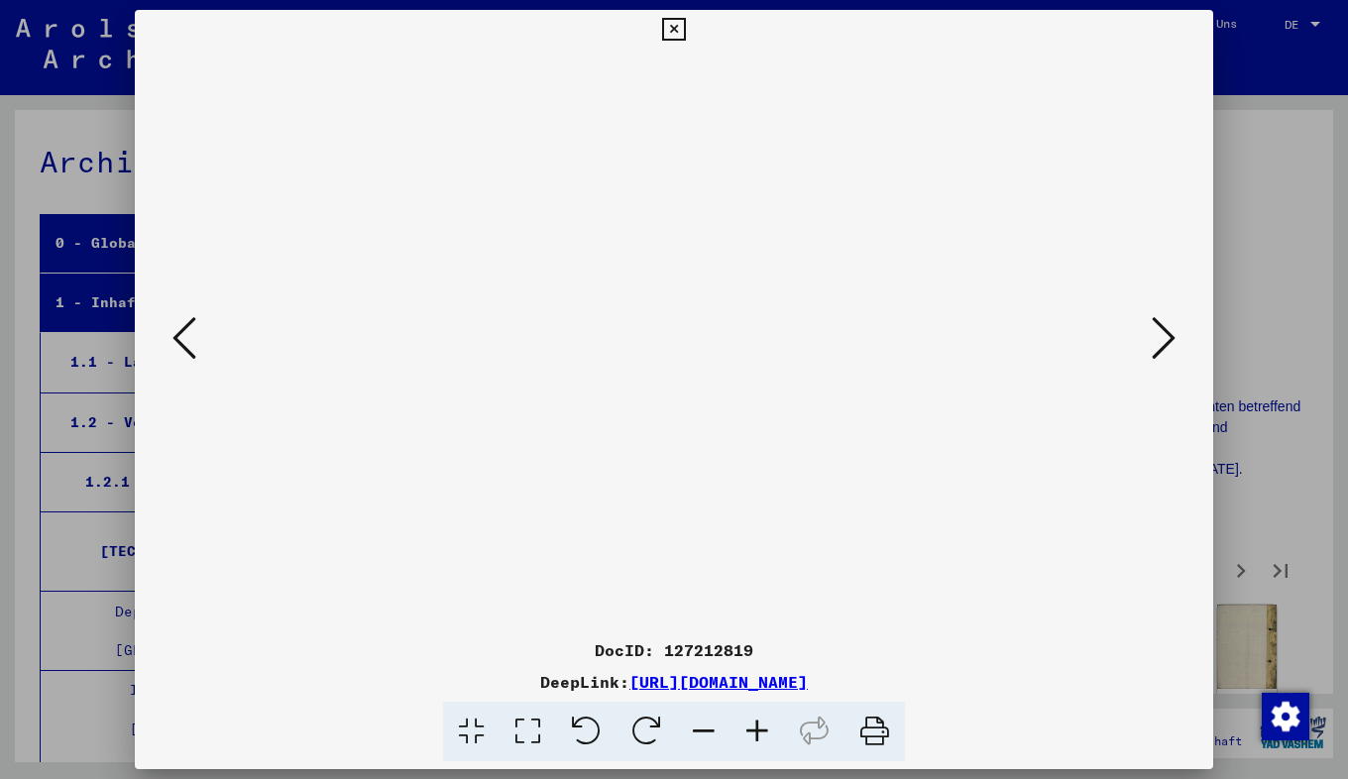
click at [1165, 341] on icon at bounding box center [1164, 338] width 24 height 48
click at [756, 732] on icon at bounding box center [757, 732] width 54 height 60
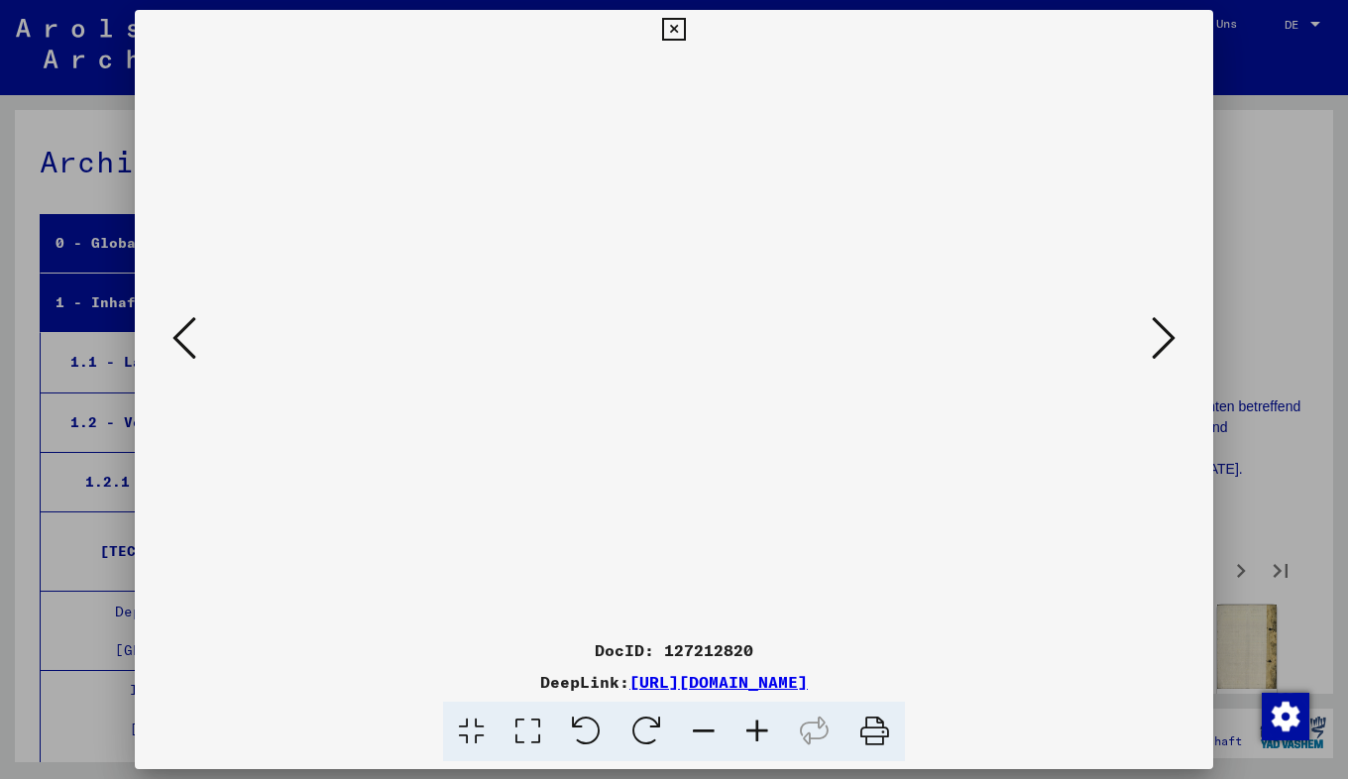
click at [756, 732] on icon at bounding box center [757, 732] width 54 height 60
drag, startPoint x: 454, startPoint y: 467, endPoint x: 456, endPoint y: 306, distance: 160.6
click at [456, 306] on img at bounding box center [674, 303] width 829 height 829
click at [1171, 339] on icon at bounding box center [1164, 338] width 24 height 48
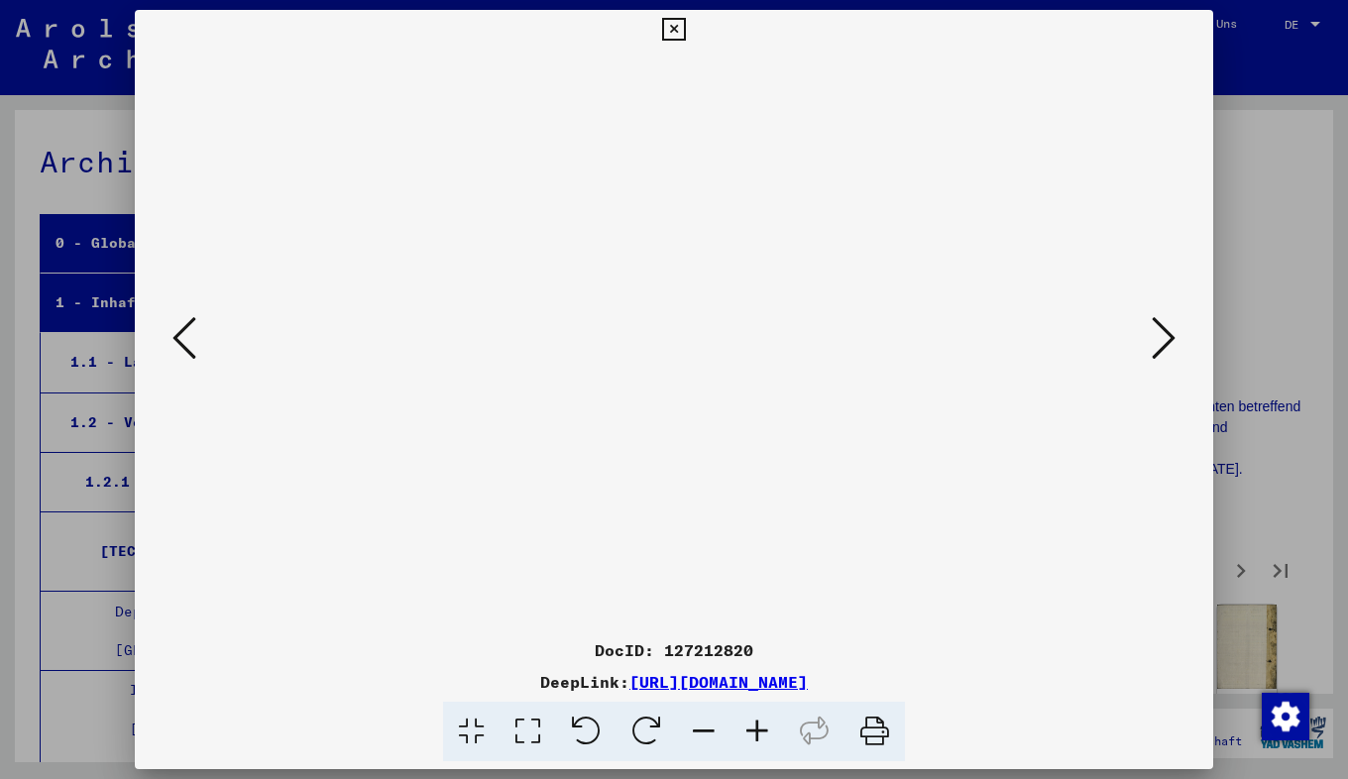
scroll to position [0, 0]
click at [1147, 341] on button at bounding box center [1164, 339] width 36 height 56
click at [763, 732] on icon at bounding box center [757, 732] width 54 height 60
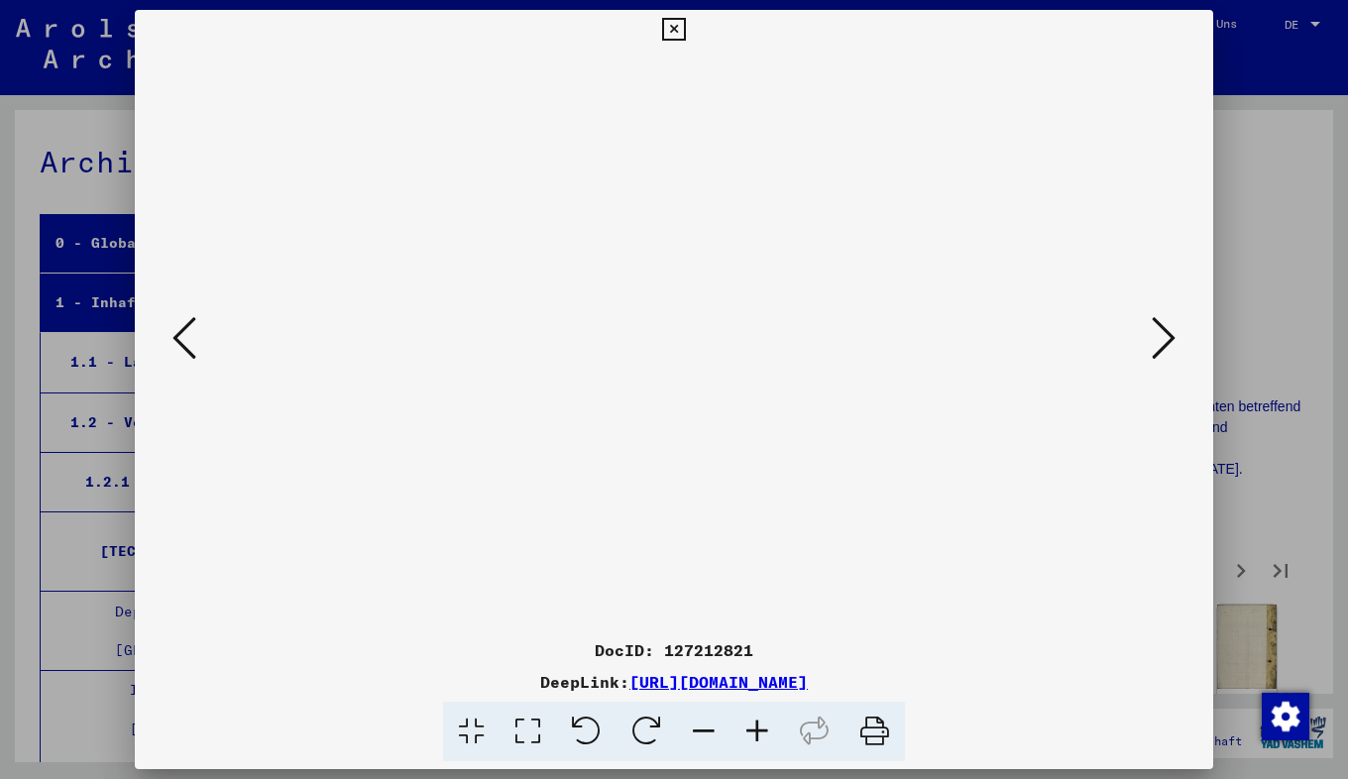
click at [763, 732] on icon at bounding box center [757, 732] width 54 height 60
drag, startPoint x: 400, startPoint y: 441, endPoint x: 392, endPoint y: 352, distance: 89.6
click at [392, 352] on img at bounding box center [673, 349] width 779 height 779
click at [1174, 326] on icon at bounding box center [1164, 338] width 24 height 48
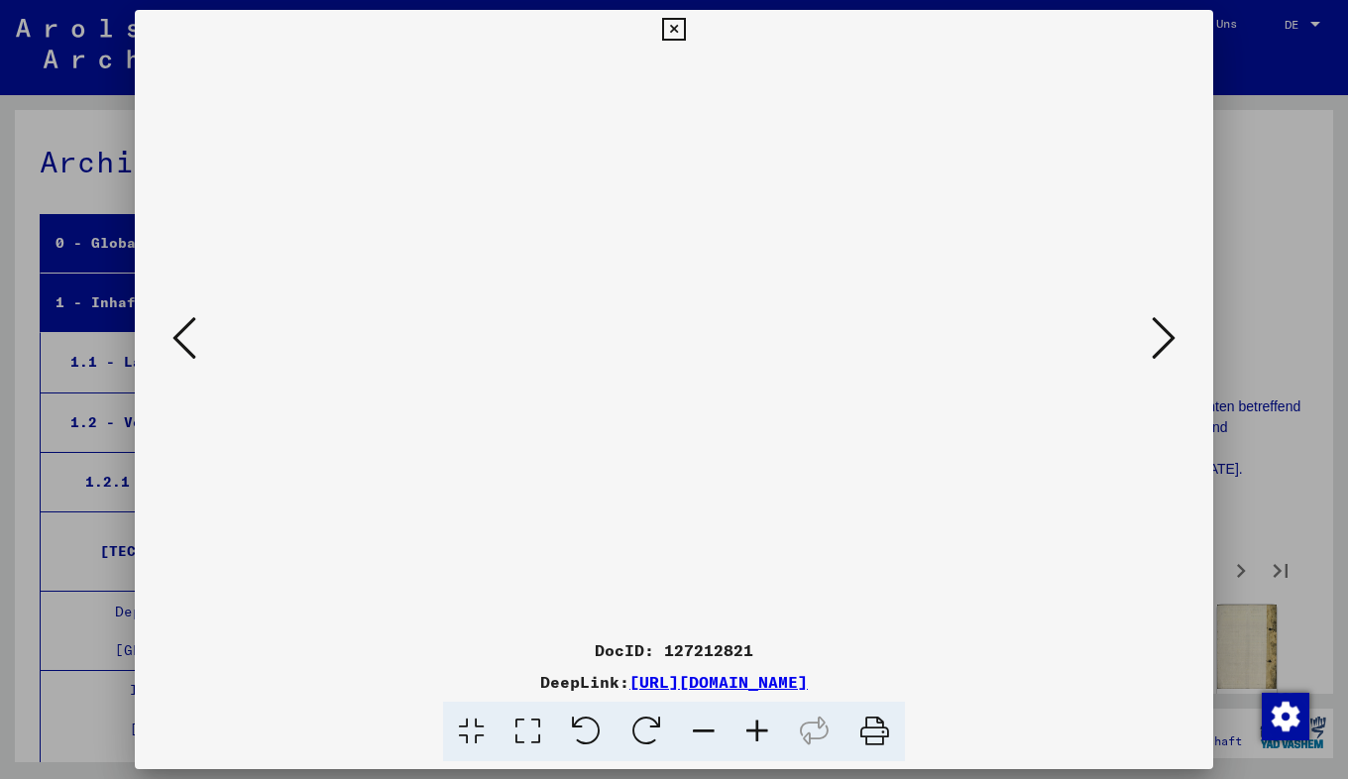
scroll to position [0, 0]
click at [670, 23] on icon at bounding box center [673, 30] width 23 height 24
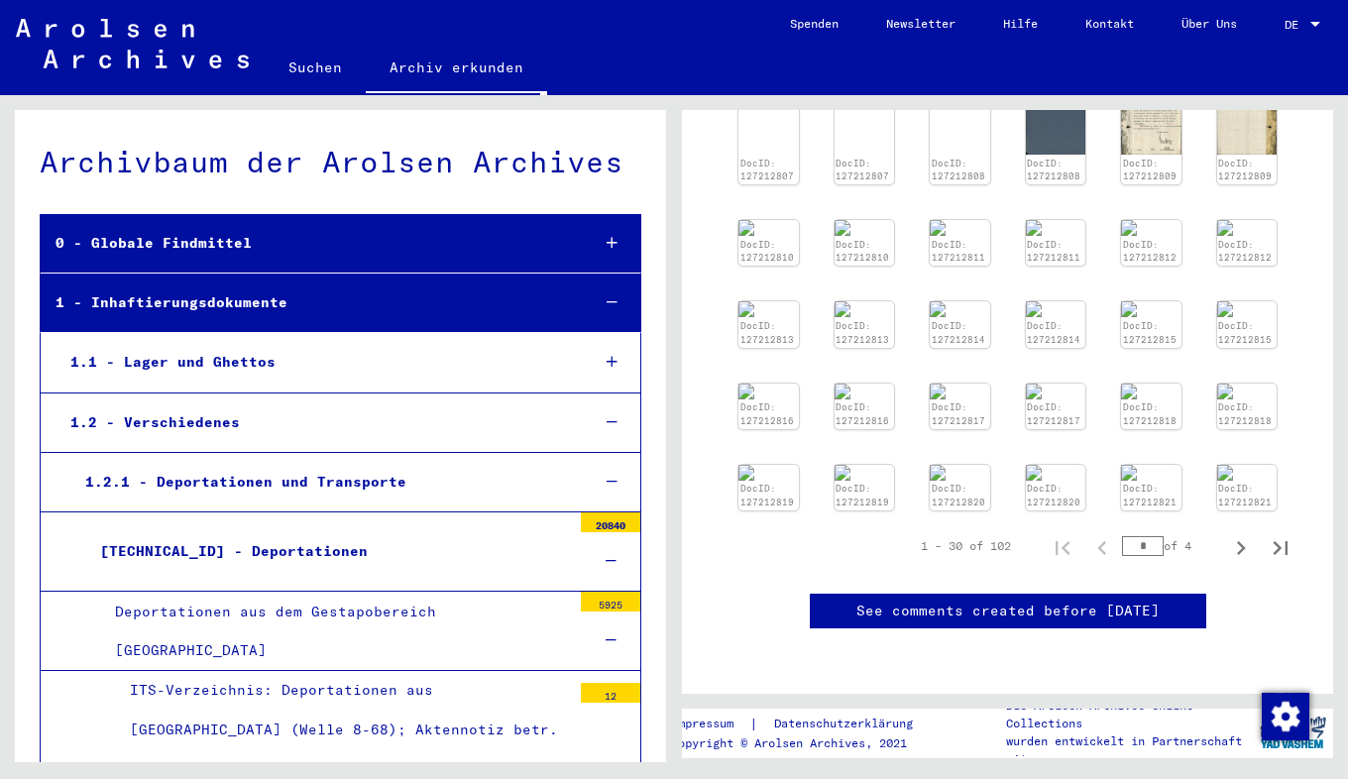
scroll to position [725, 0]
click at [1229, 562] on icon "Next page" at bounding box center [1241, 548] width 28 height 28
type input "*"
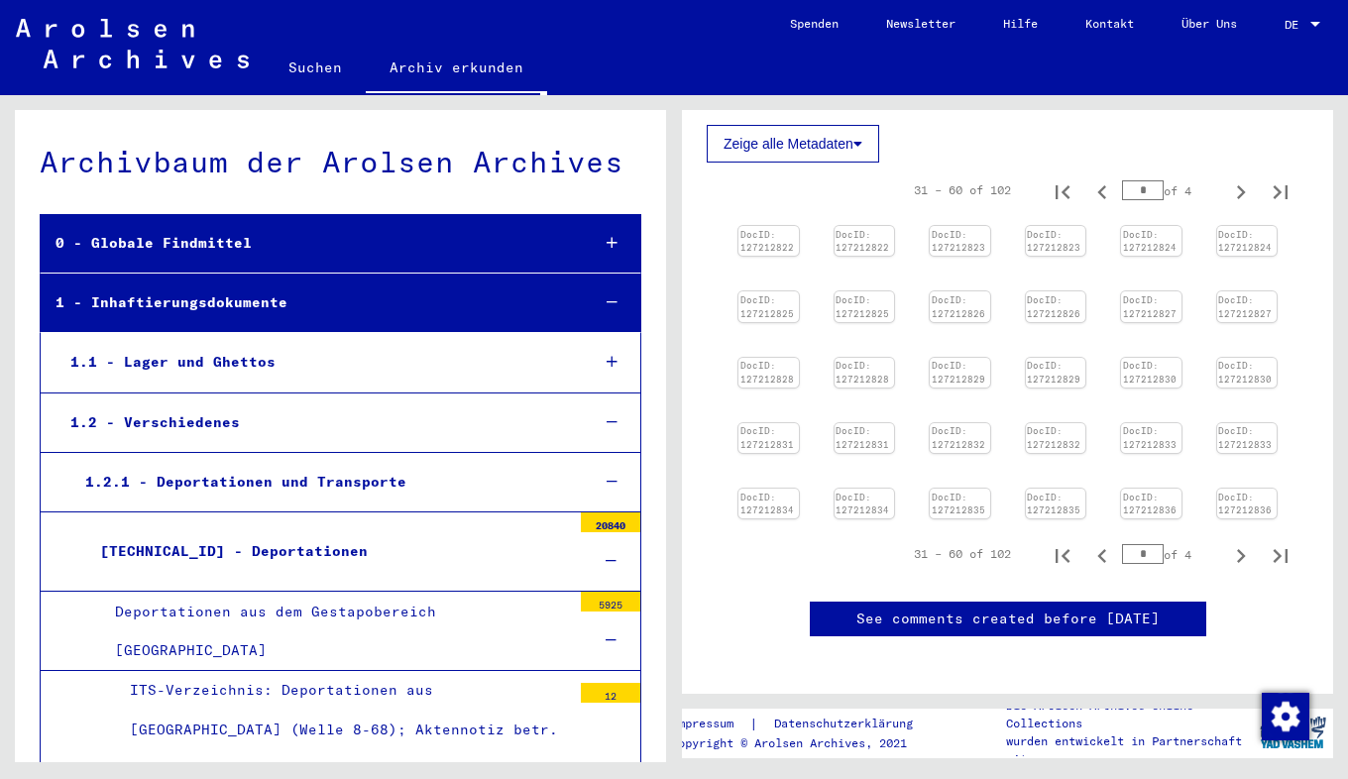
scroll to position [502, 0]
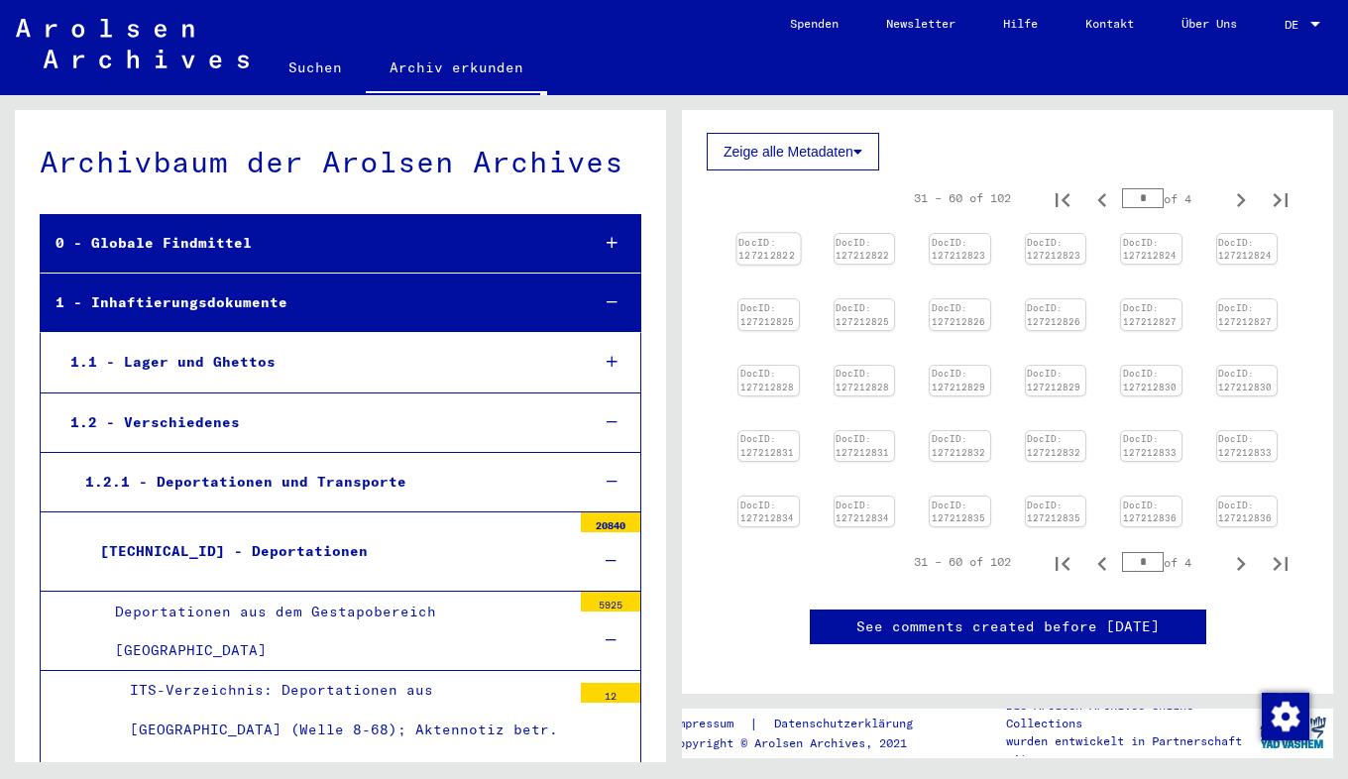
click at [757, 261] on link "DocID: 127212822" at bounding box center [766, 249] width 56 height 26
